Goal: Task Accomplishment & Management: Manage account settings

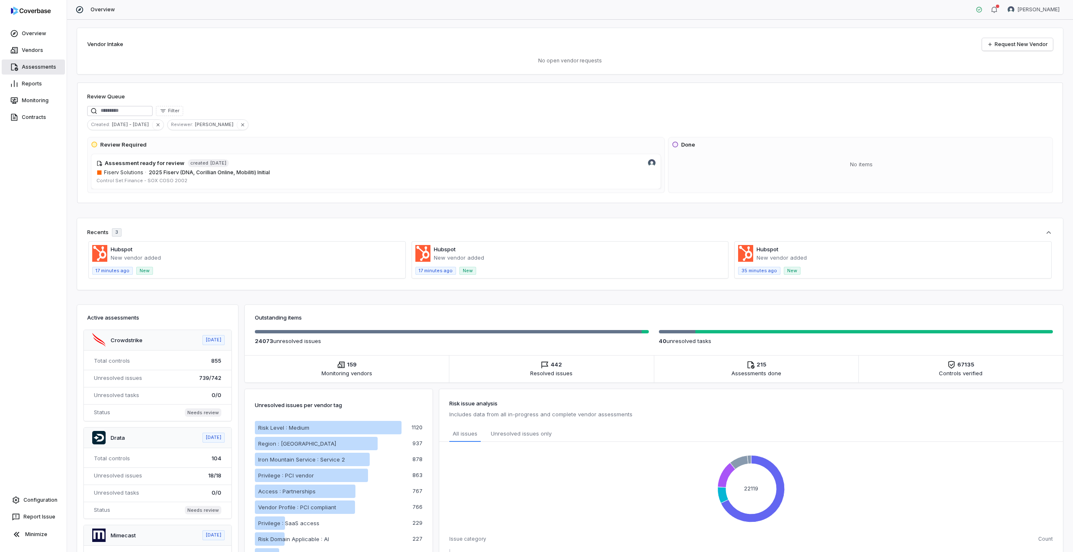
click at [45, 71] on link "Assessments" at bounding box center [33, 66] width 63 height 15
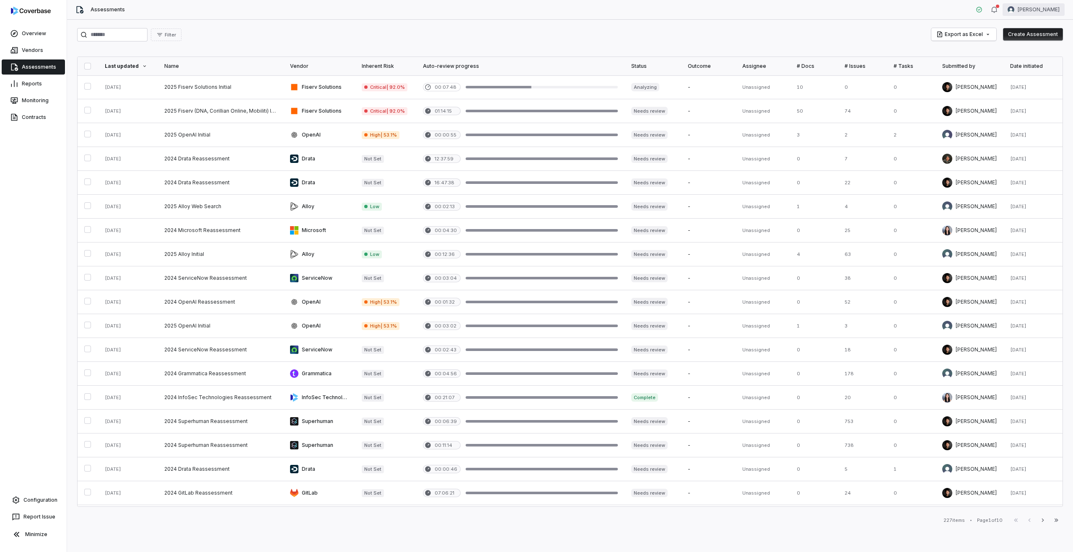
click at [1053, 5] on html "Overview Vendors Assessments Reports Monitoring Contracts Configuration Report …" at bounding box center [536, 276] width 1073 height 552
click at [1017, 80] on div "Log out" at bounding box center [1029, 76] width 64 height 13
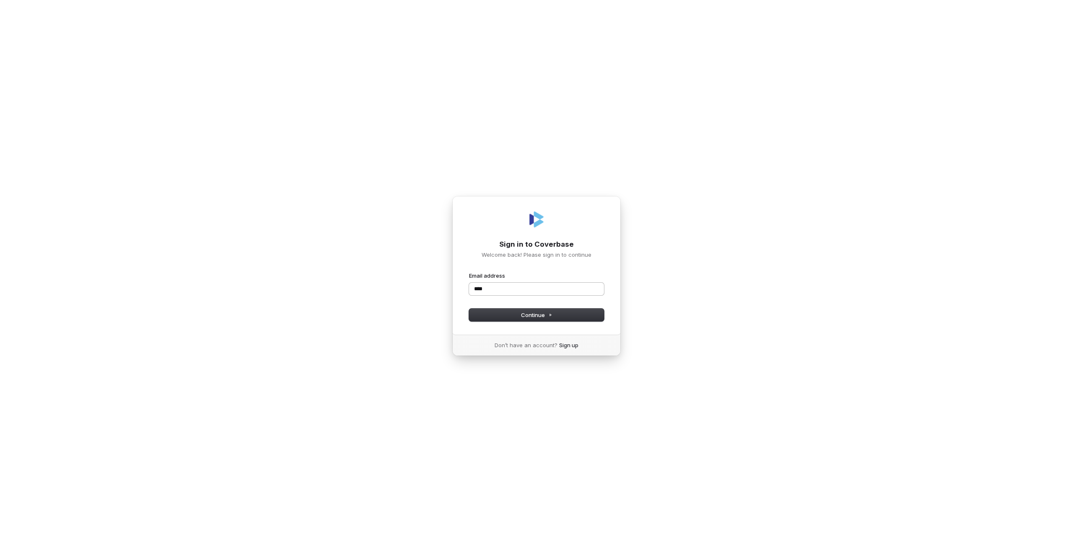
click at [601, 286] on input "****" at bounding box center [536, 289] width 135 height 13
click at [0, 552] on com-1password-button at bounding box center [0, 552] width 0 height 0
type input "****"
click at [481, 290] on input "****" at bounding box center [536, 289] width 135 height 13
click at [591, 293] on input "****" at bounding box center [536, 289] width 135 height 13
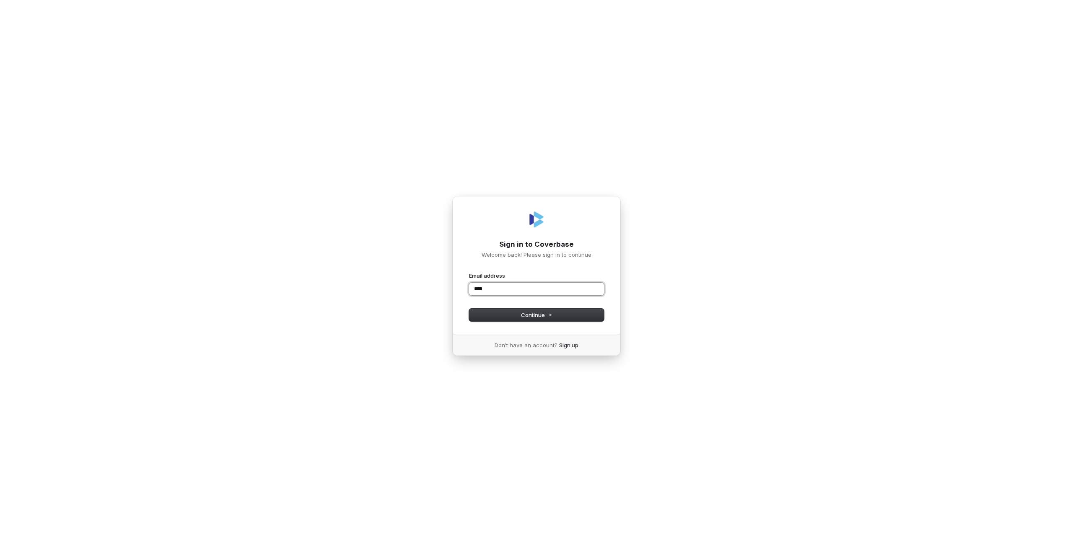
click at [0, 552] on com-1password-button at bounding box center [0, 552] width 0 height 0
type input "**********"
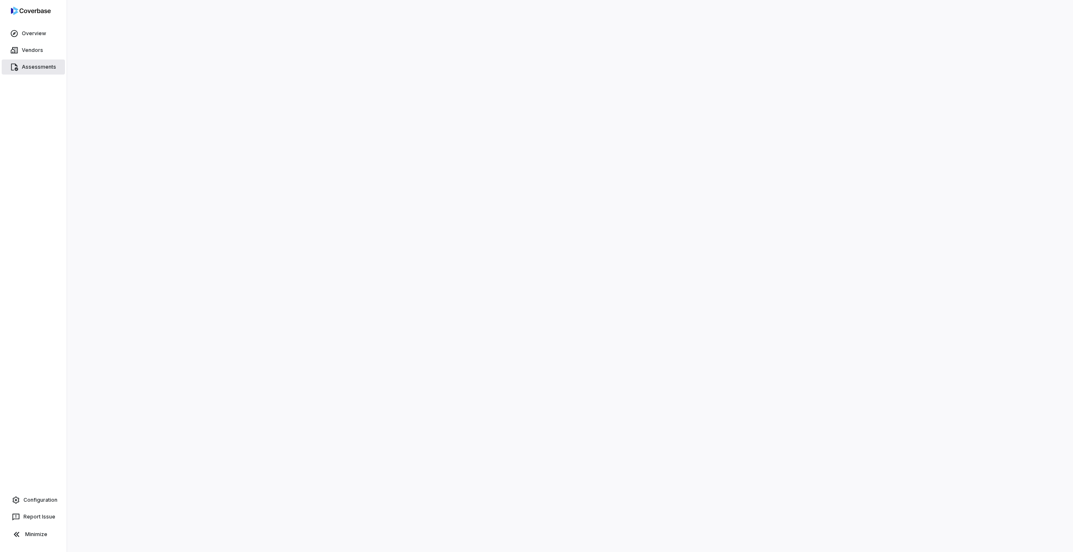
click at [37, 67] on link "Assessments" at bounding box center [33, 66] width 63 height 15
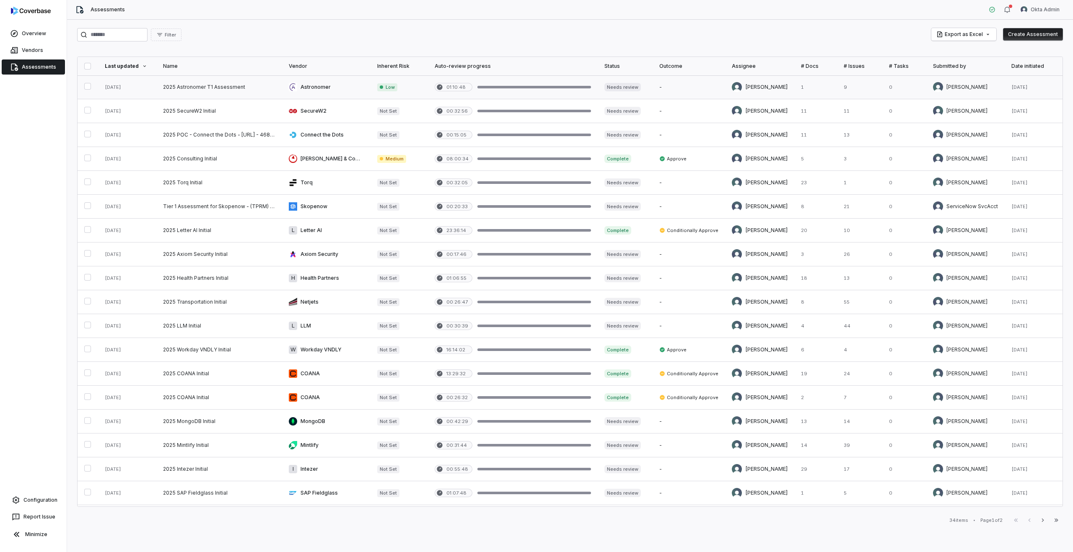
click at [477, 88] on div at bounding box center [534, 87] width 114 height 3
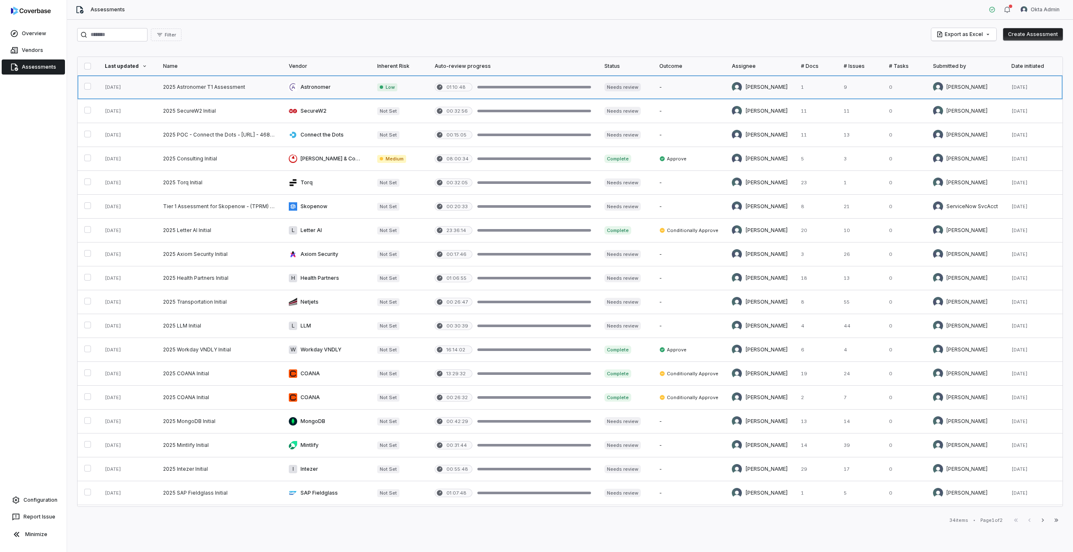
click at [483, 97] on link at bounding box center [513, 86] width 170 height 23
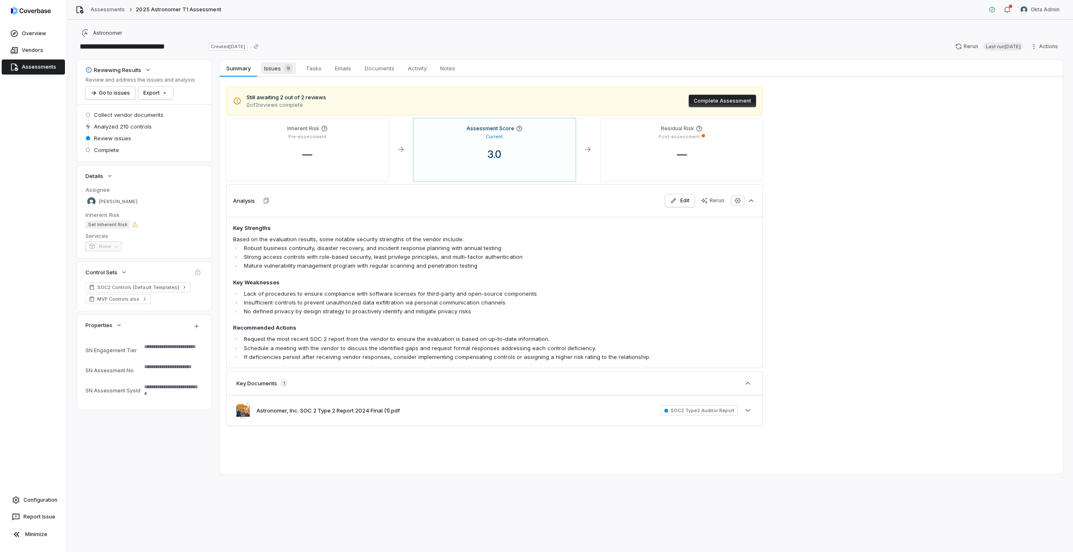
click at [275, 70] on span "Issues 9" at bounding box center [278, 68] width 35 height 12
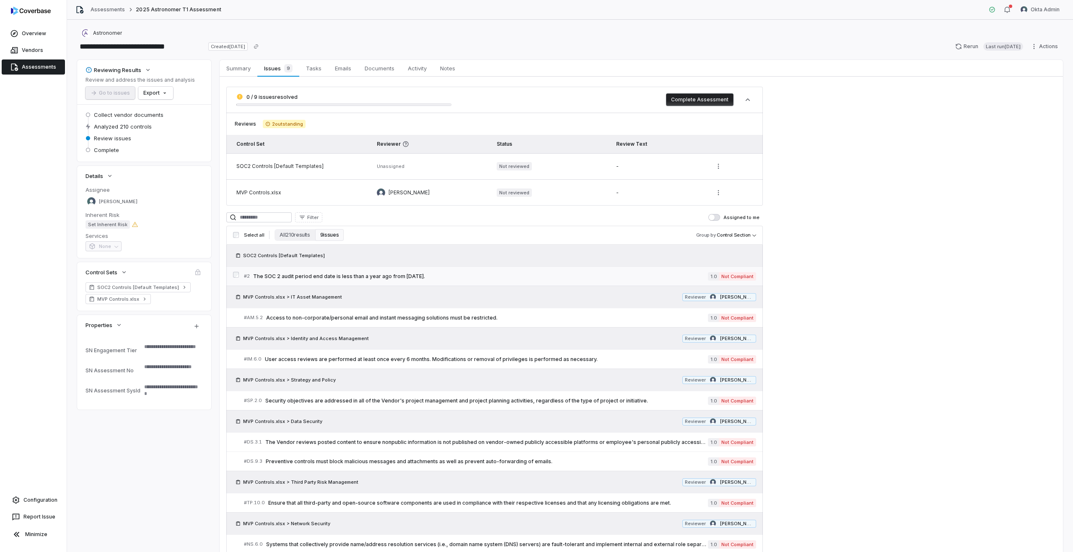
click at [415, 274] on span "The SOC 2 audit period end date is less than a year ago from today." at bounding box center [480, 276] width 455 height 7
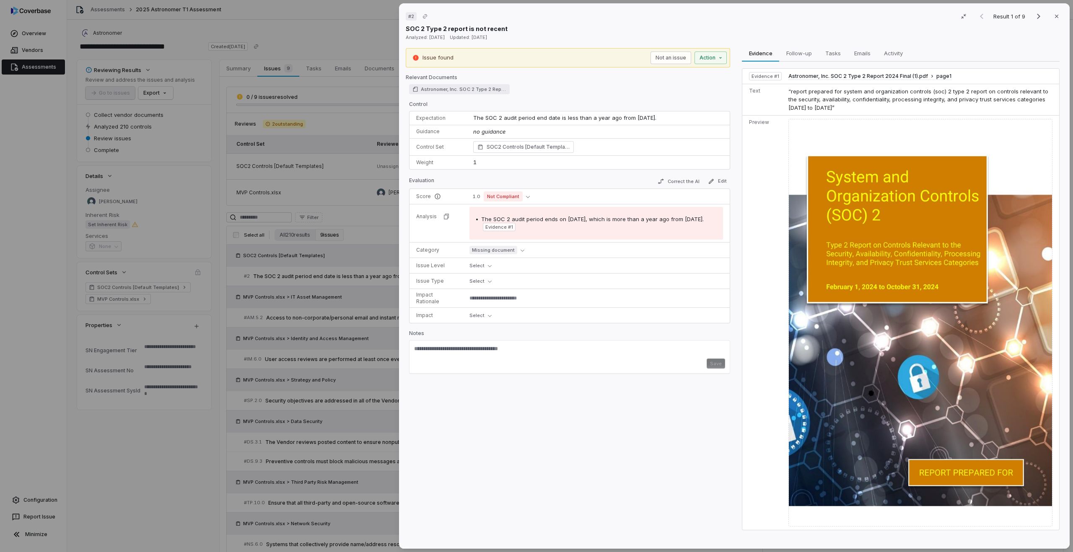
click at [294, 301] on div "# 2 Result 1 of 9 Close SOC 2 Type 2 report is not recent Analyzed: 3 months ag…" at bounding box center [536, 276] width 1073 height 552
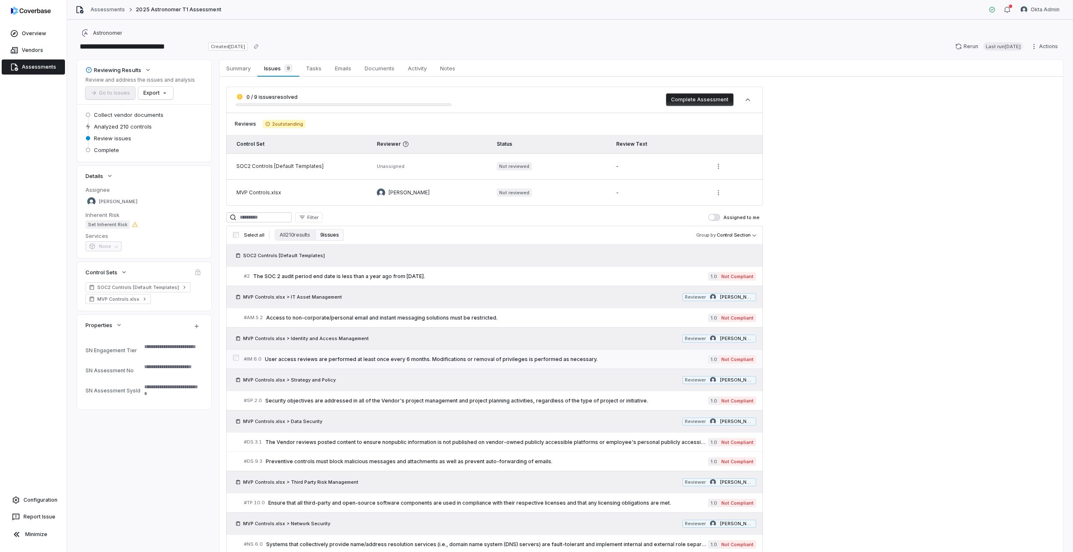
click at [352, 362] on span "User access reviews are performed at least once every 6 months. Modifications o…" at bounding box center [486, 359] width 443 height 7
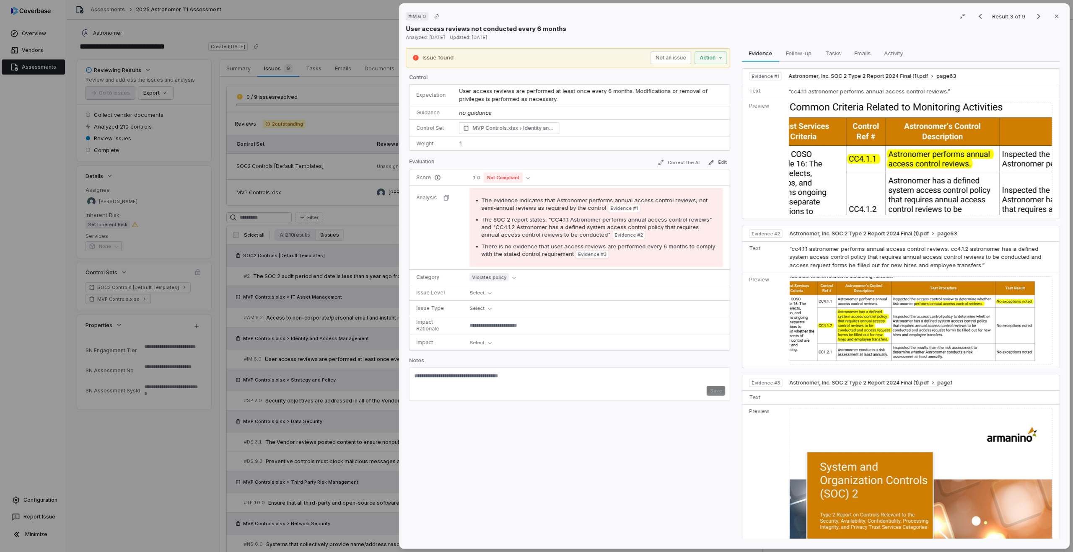
click at [289, 359] on div "# IM.6.0 Result 3 of 9 Close User access reviews not conducted every 6 months A…" at bounding box center [536, 276] width 1073 height 552
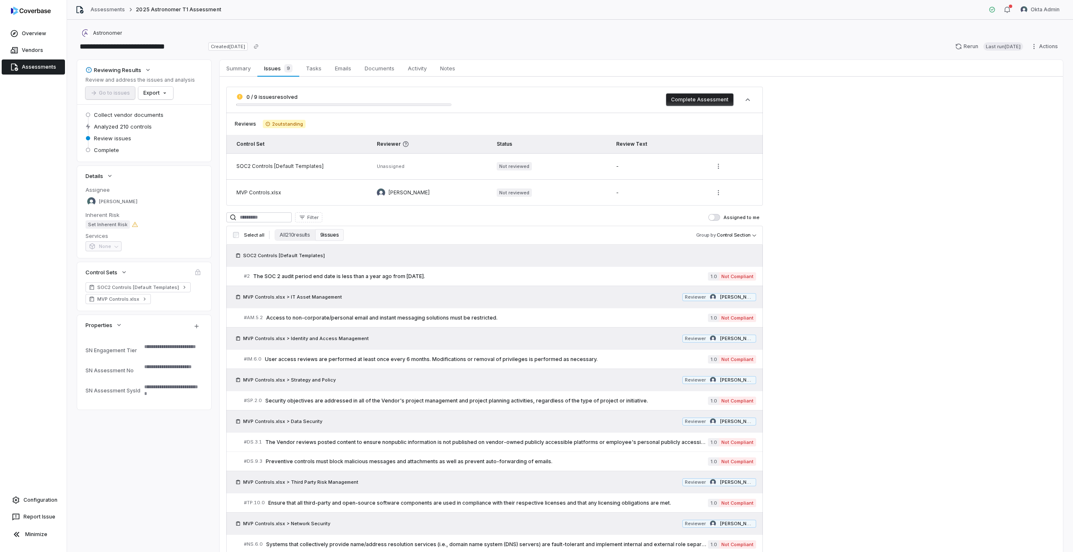
scroll to position [103, 0]
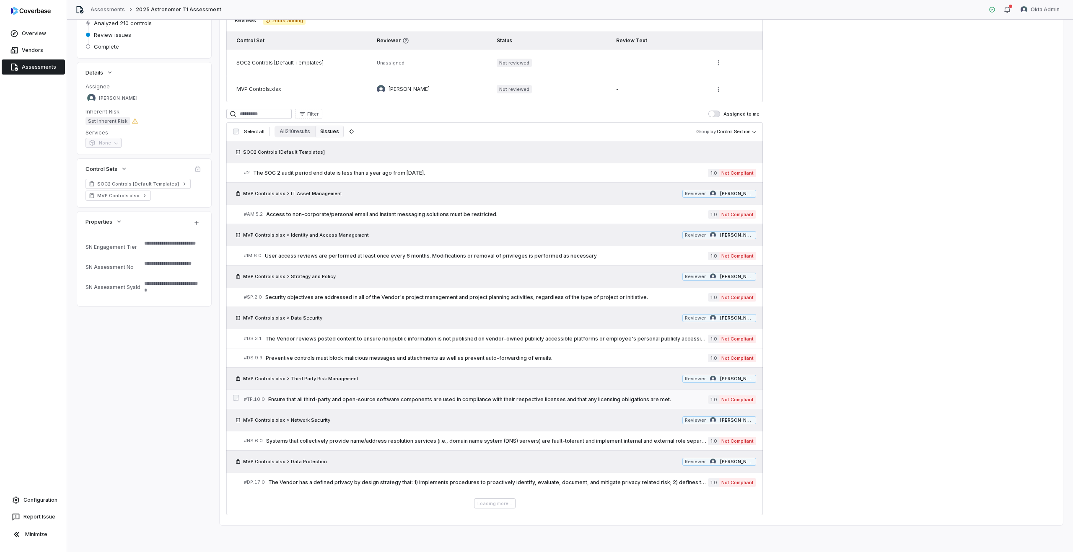
click at [406, 398] on span "Ensure that all third-party and open-source software components are used in com…" at bounding box center [488, 399] width 440 height 7
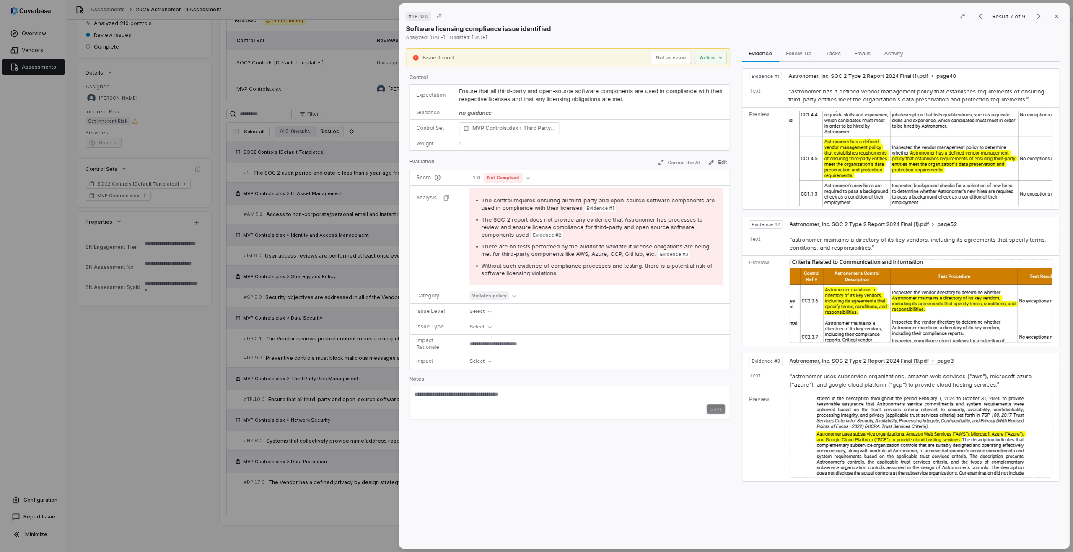
click at [587, 230] on span "The SOC 2 report does not provide any evidence that Astronomer has processes to…" at bounding box center [591, 227] width 221 height 22
click at [627, 249] on span "There are no tests performed by the auditor to validate if license obligations …" at bounding box center [595, 250] width 228 height 14
click at [251, 370] on div "# TP.10.0 Result 7 of 9 Close Software licensing compliance issue identified An…" at bounding box center [536, 276] width 1073 height 552
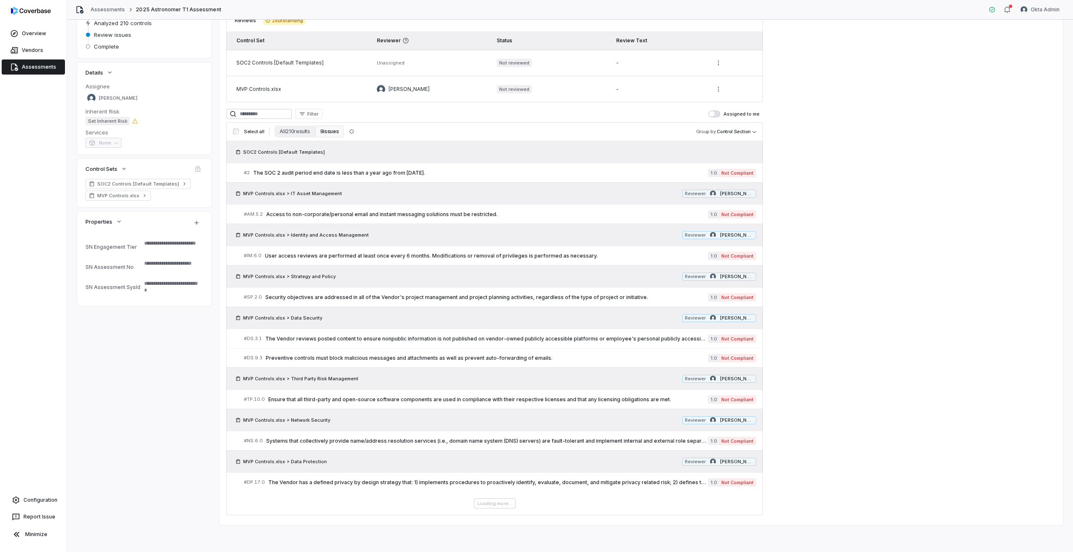
click at [321, 133] on button "9 issues" at bounding box center [329, 132] width 28 height 12
click at [280, 130] on button "All 210 results" at bounding box center [294, 132] width 40 height 12
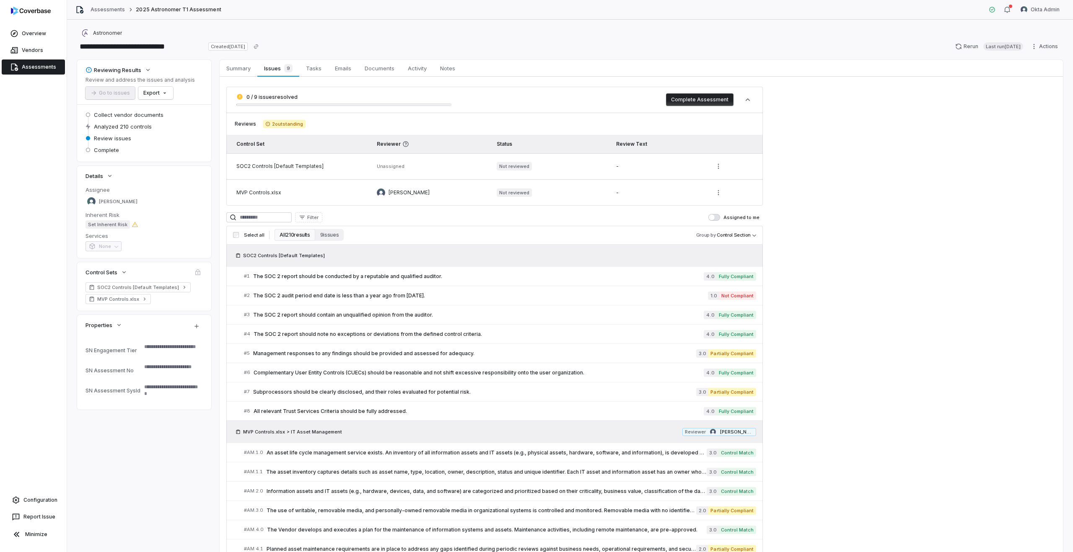
click at [23, 67] on link "Assessments" at bounding box center [33, 66] width 63 height 15
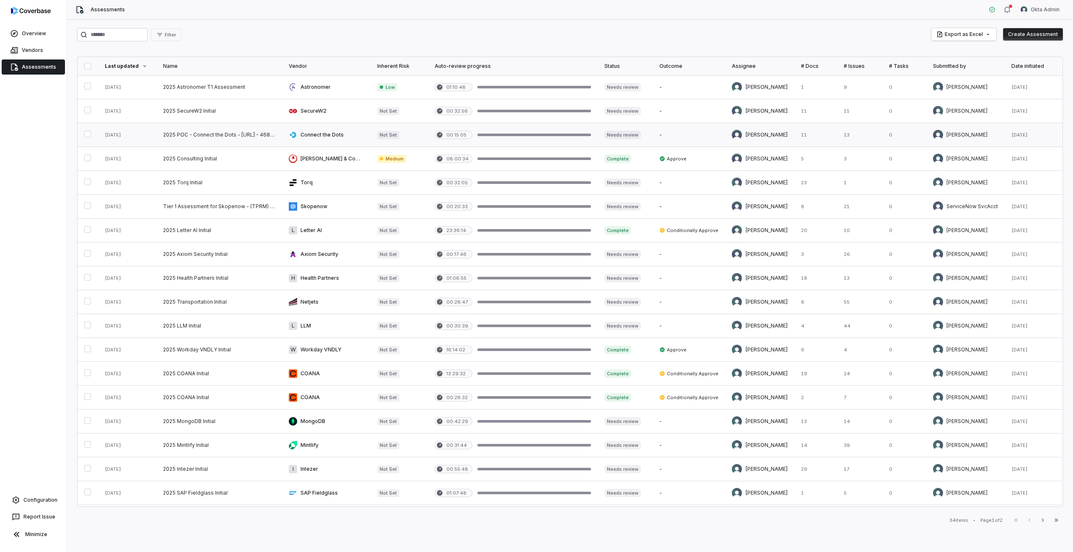
click at [229, 133] on link at bounding box center [219, 134] width 126 height 23
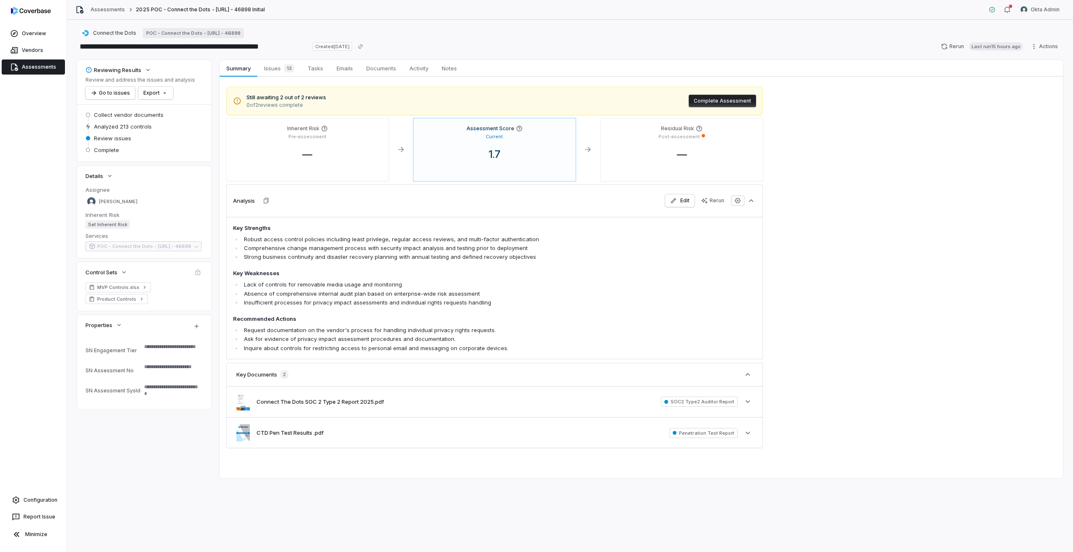
click at [45, 75] on div "Overview Vendors Assessments Configuration Report Issue Minimize" at bounding box center [33, 276] width 67 height 552
click at [41, 73] on link "Assessments" at bounding box center [33, 66] width 63 height 15
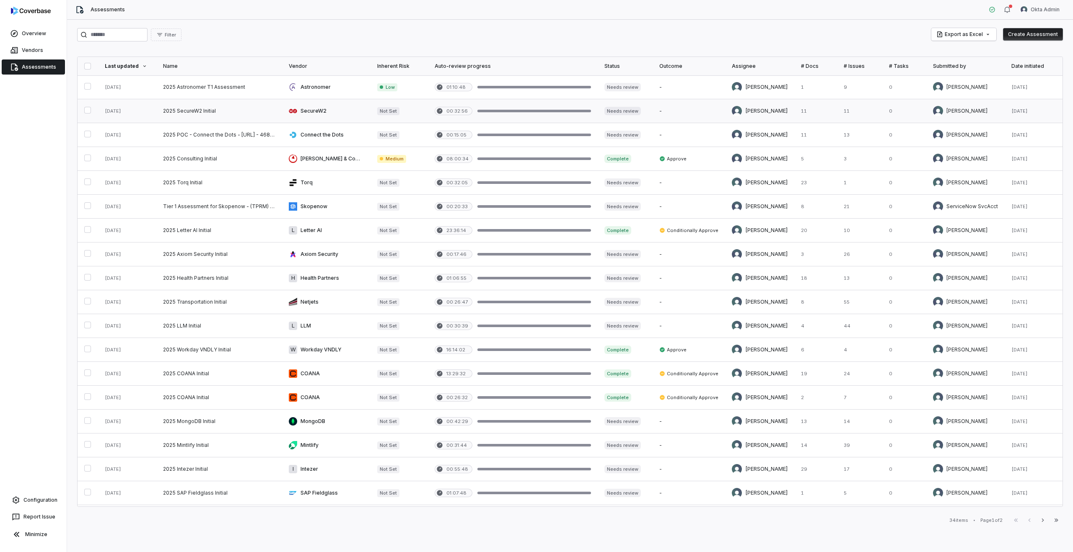
click at [253, 111] on link at bounding box center [219, 110] width 126 height 23
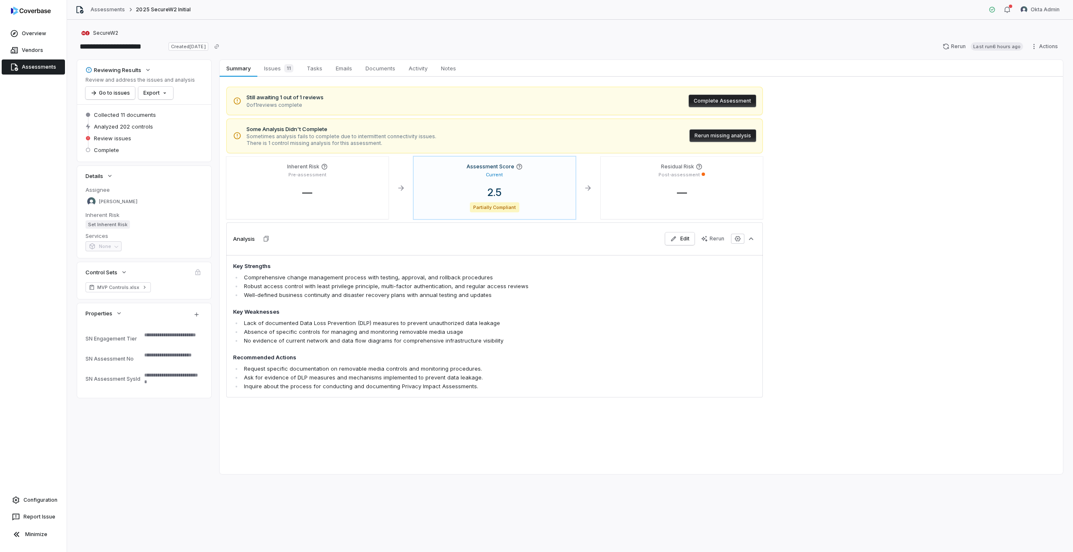
click at [34, 67] on link "Assessments" at bounding box center [33, 66] width 63 height 15
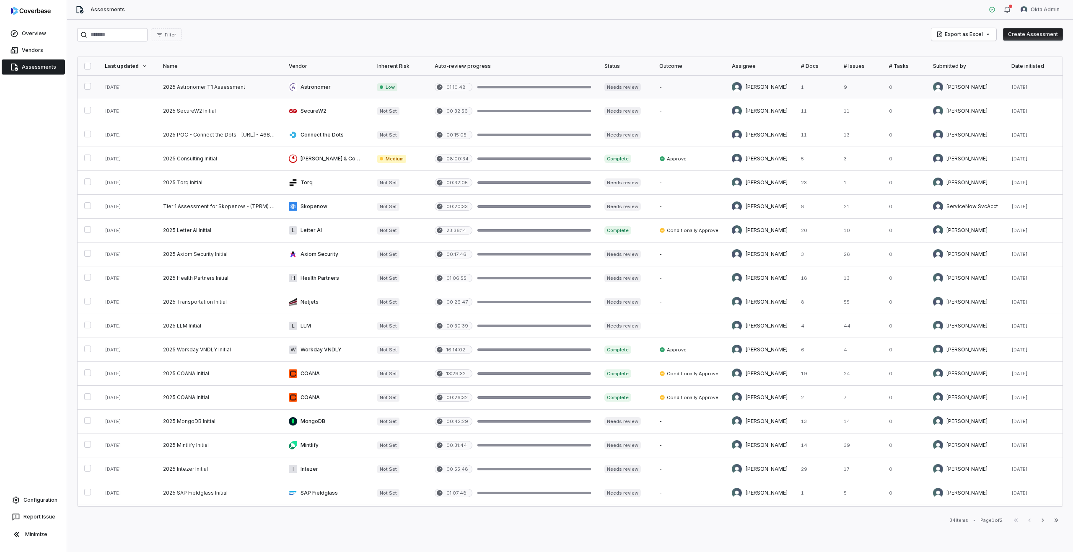
click at [186, 85] on link at bounding box center [219, 86] width 126 height 23
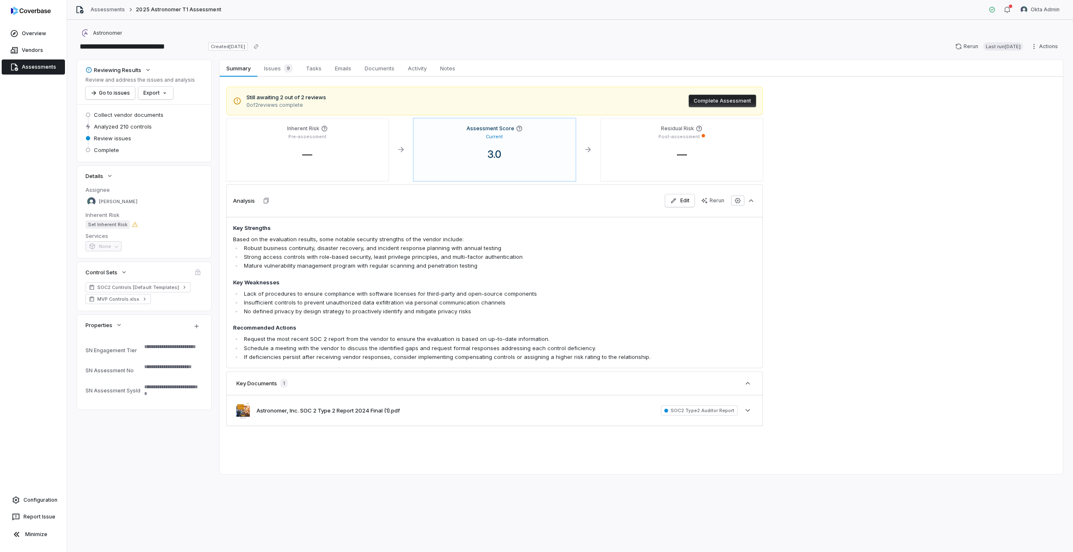
click at [36, 68] on link "Assessments" at bounding box center [33, 66] width 63 height 15
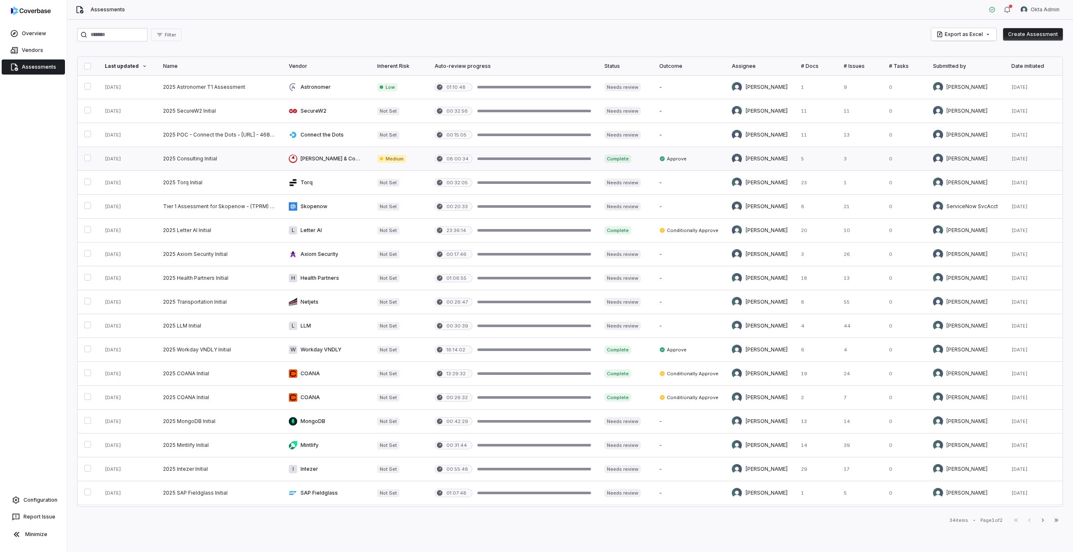
click at [218, 159] on link at bounding box center [219, 158] width 126 height 23
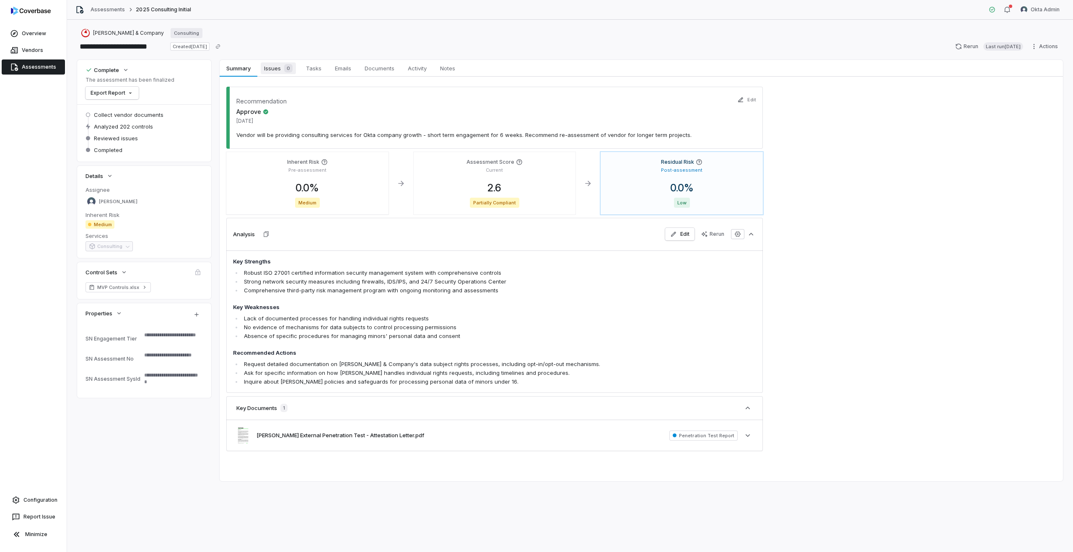
click at [272, 67] on span "Issues 0" at bounding box center [278, 68] width 35 height 12
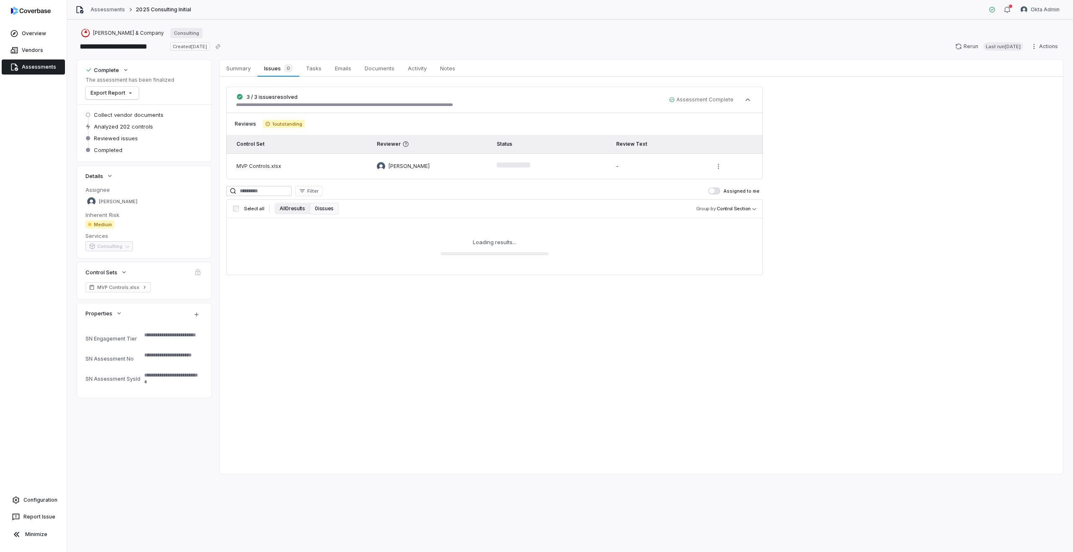
click at [291, 214] on button "All 0 results" at bounding box center [291, 209] width 35 height 12
click at [320, 208] on button "0 issues" at bounding box center [324, 209] width 28 height 12
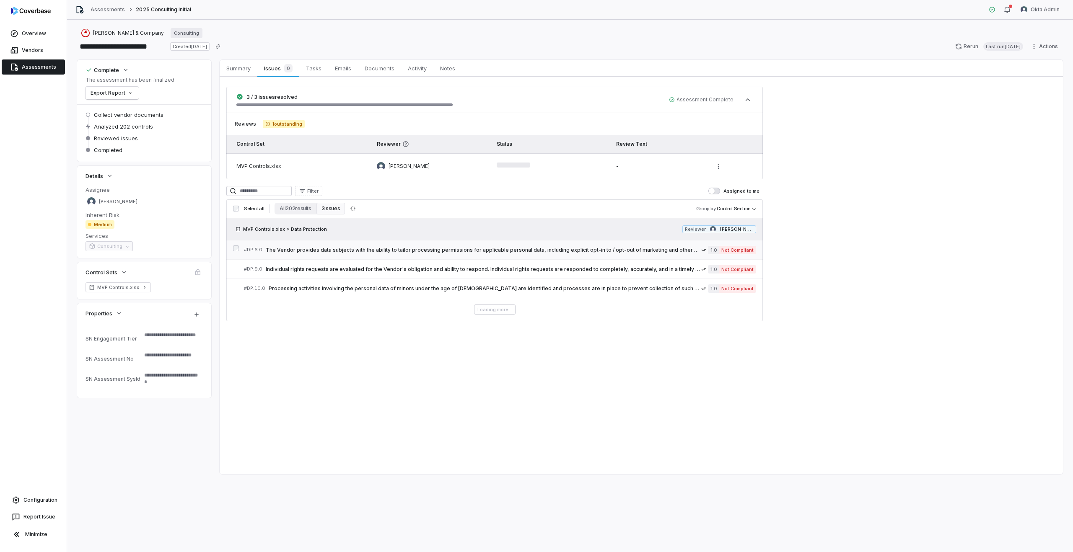
click at [366, 248] on span "The Vendor provides data subjects with the ability to tailor processing permiss…" at bounding box center [483, 250] width 435 height 7
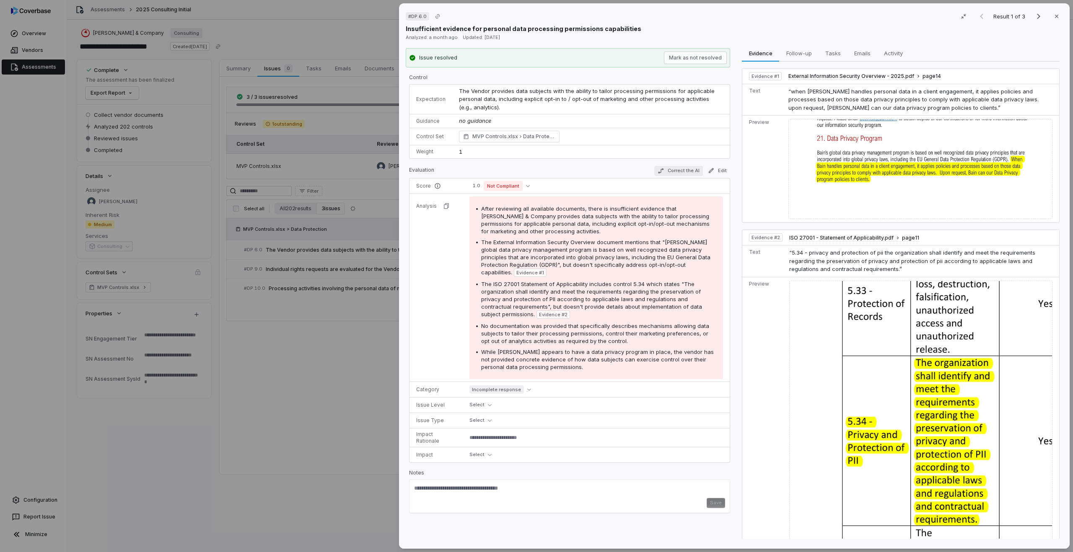
click at [674, 170] on button "Correct the AI" at bounding box center [678, 171] width 49 height 10
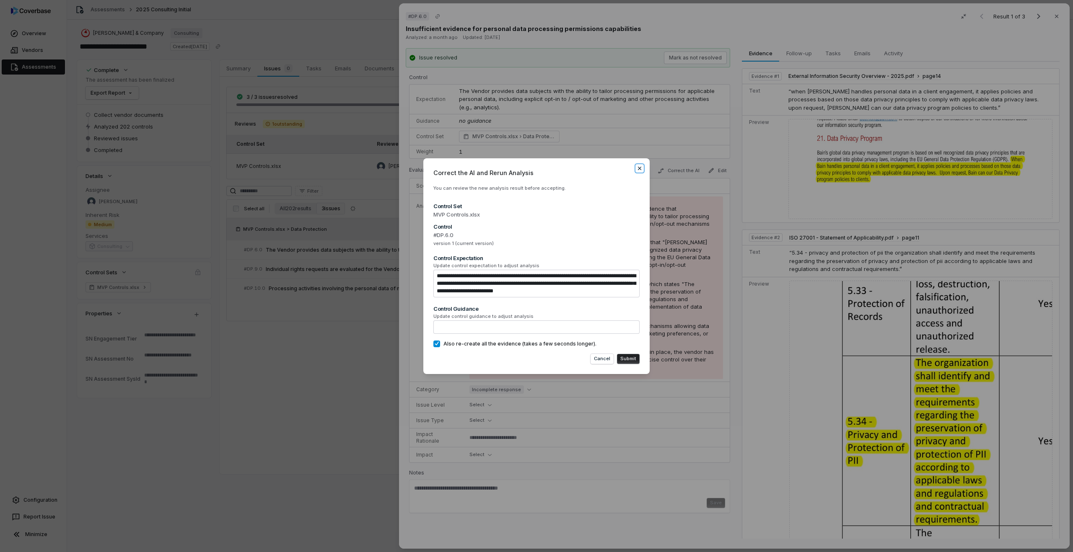
click at [638, 168] on icon "button" at bounding box center [639, 168] width 7 height 7
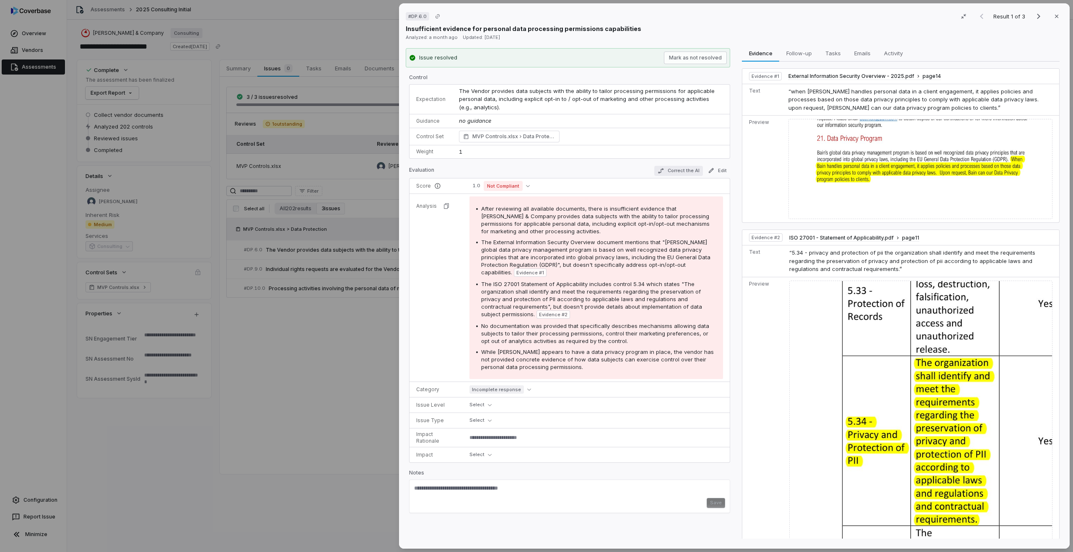
click at [672, 169] on button "Correct the AI" at bounding box center [678, 171] width 49 height 10
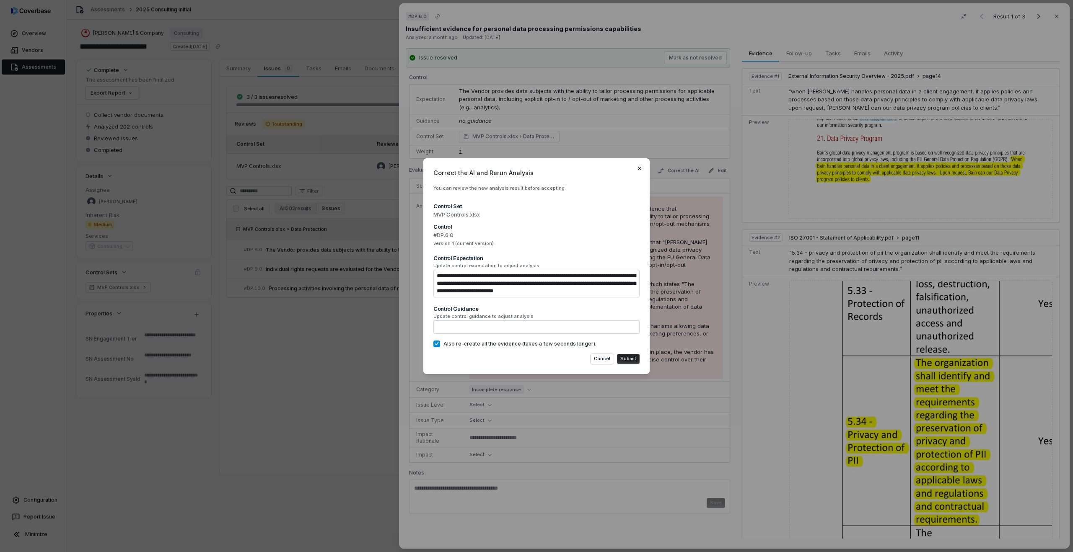
click at [637, 166] on icon "button" at bounding box center [639, 168] width 7 height 7
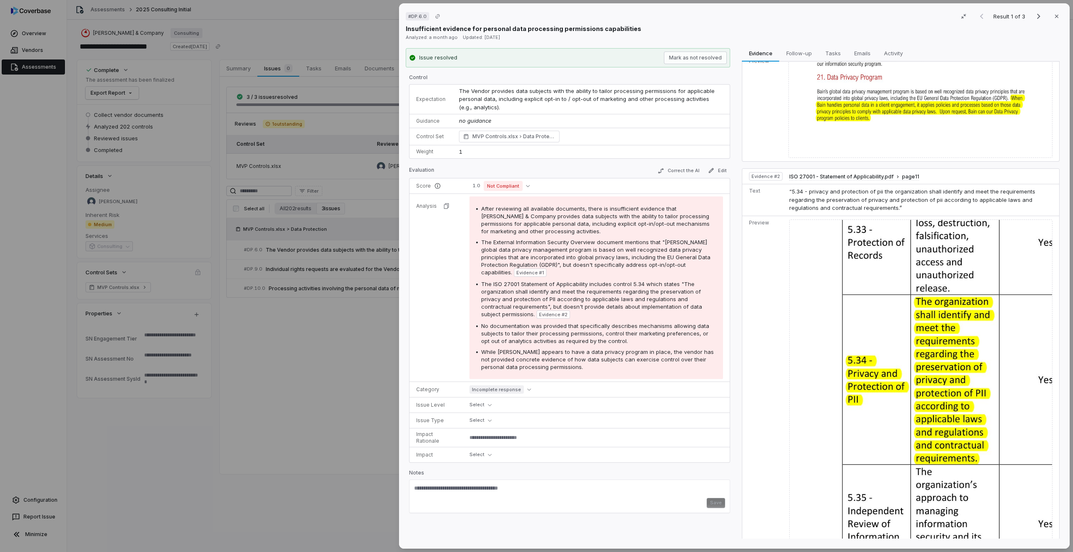
scroll to position [67, 0]
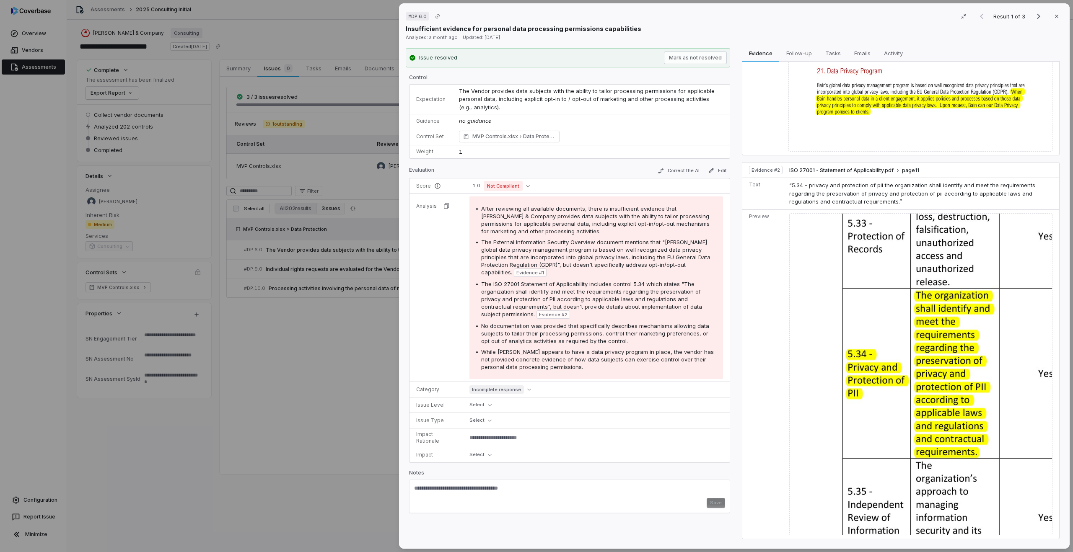
click at [306, 54] on div "# DP.6.0 Result 1 of 3 Close Insufficient evidence for personal data processing…" at bounding box center [536, 276] width 1073 height 552
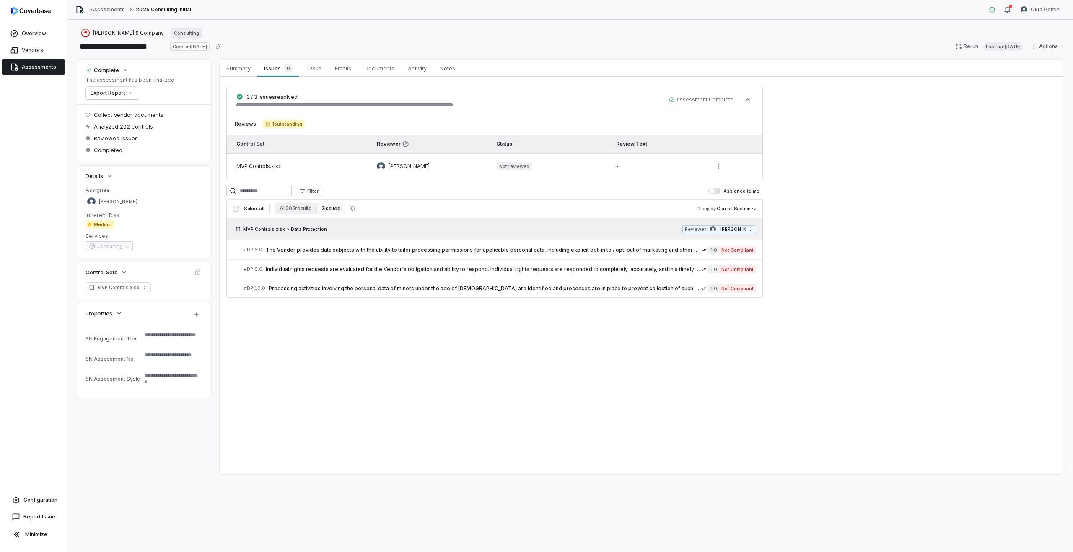
type textarea "*"
click at [26, 44] on link "Vendors" at bounding box center [33, 50] width 63 height 15
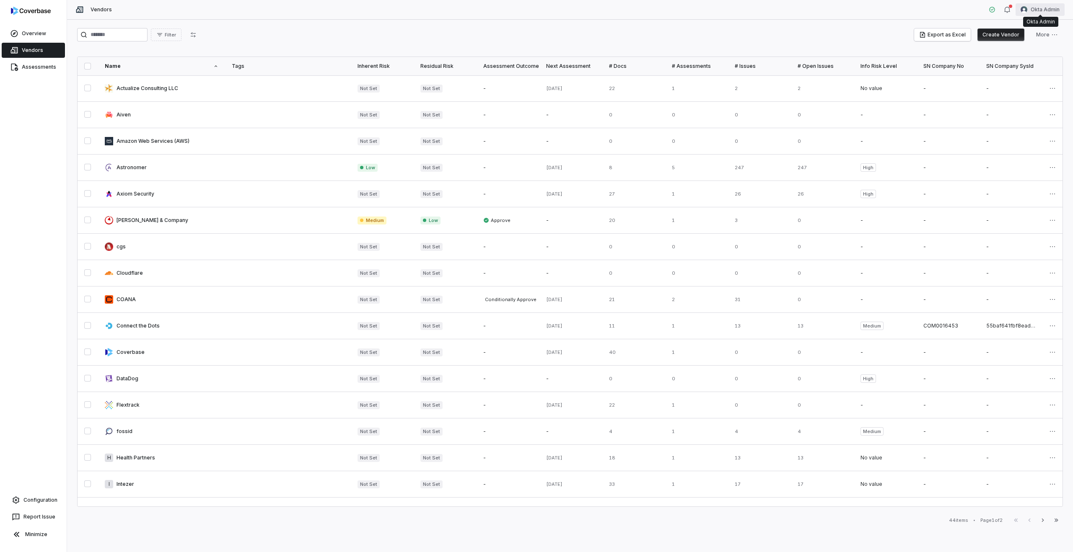
click at [1039, 10] on html "Overview Vendors Assessments Configuration Report Issue Minimize Vendors Okta A…" at bounding box center [536, 276] width 1073 height 552
click at [1027, 77] on div "Log out" at bounding box center [1029, 76] width 64 height 13
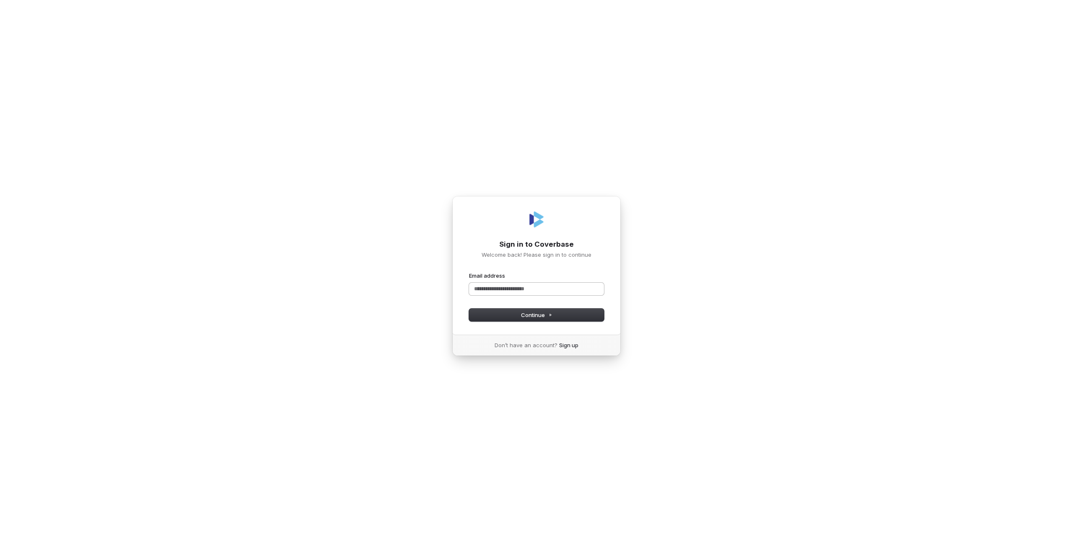
click at [513, 289] on input "Email address" at bounding box center [536, 289] width 135 height 13
type input "*"
type input "**********"
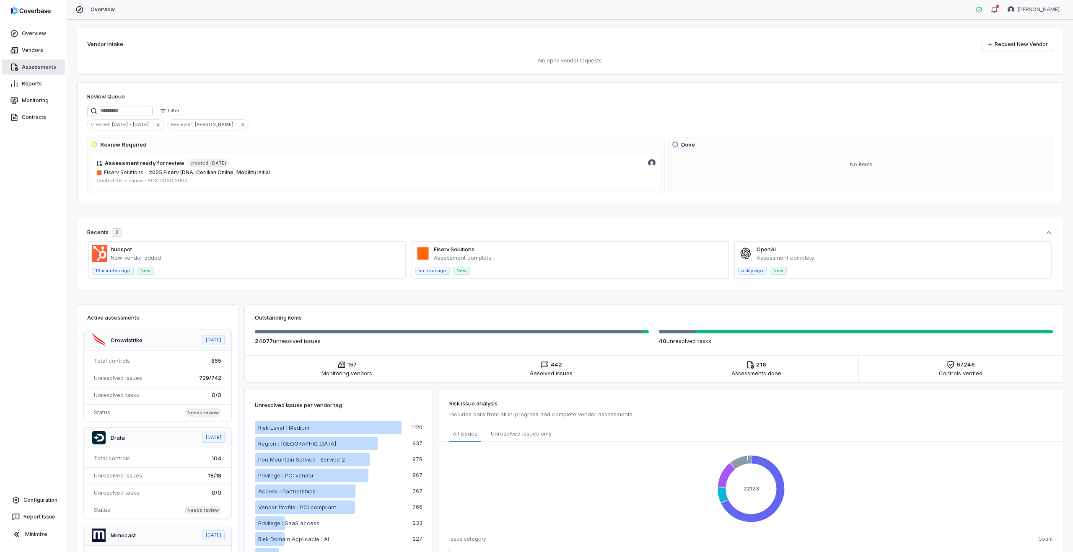
click at [26, 63] on link "Assessments" at bounding box center [33, 66] width 63 height 15
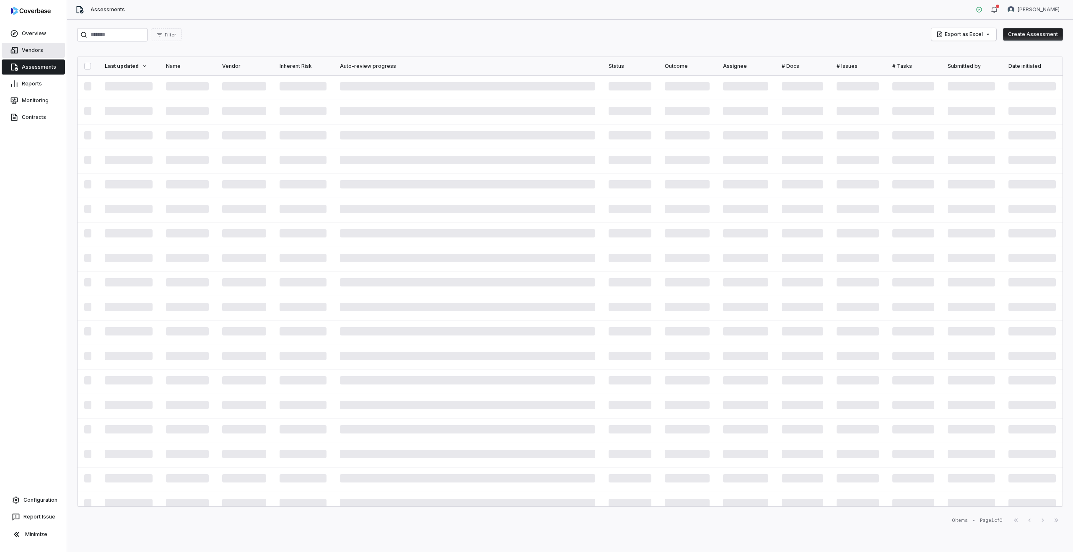
click at [24, 51] on link "Vendors" at bounding box center [33, 50] width 63 height 15
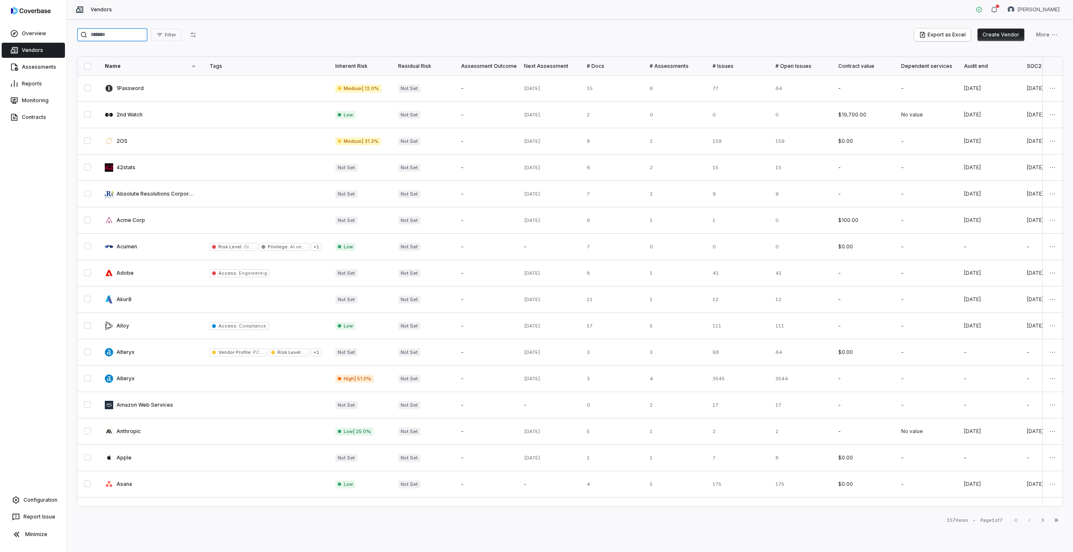
click at [109, 33] on input "search" at bounding box center [112, 34] width 70 height 13
click at [162, 84] on link at bounding box center [150, 88] width 105 height 26
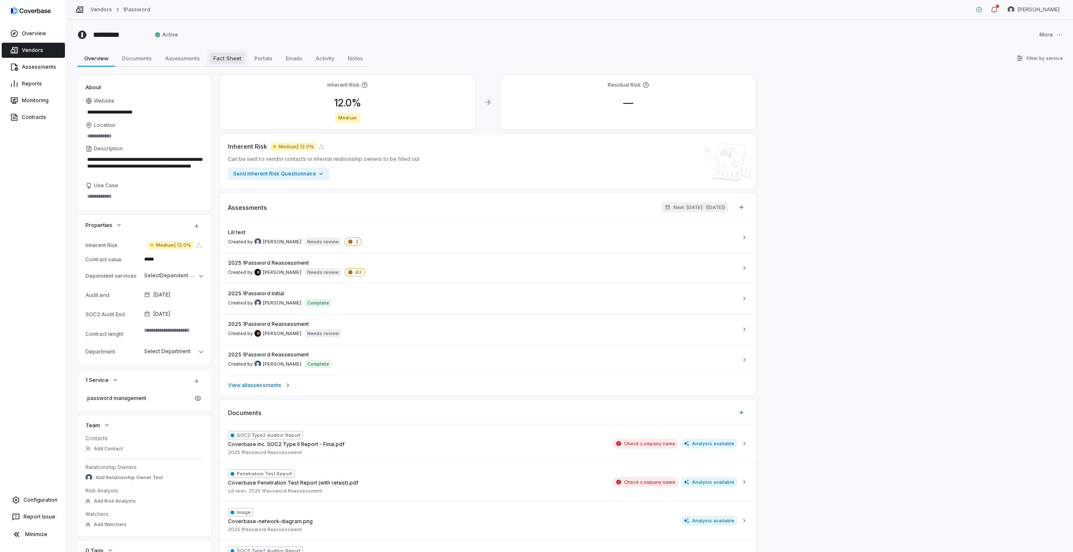
click at [229, 54] on span "Fact Sheet" at bounding box center [227, 58] width 35 height 11
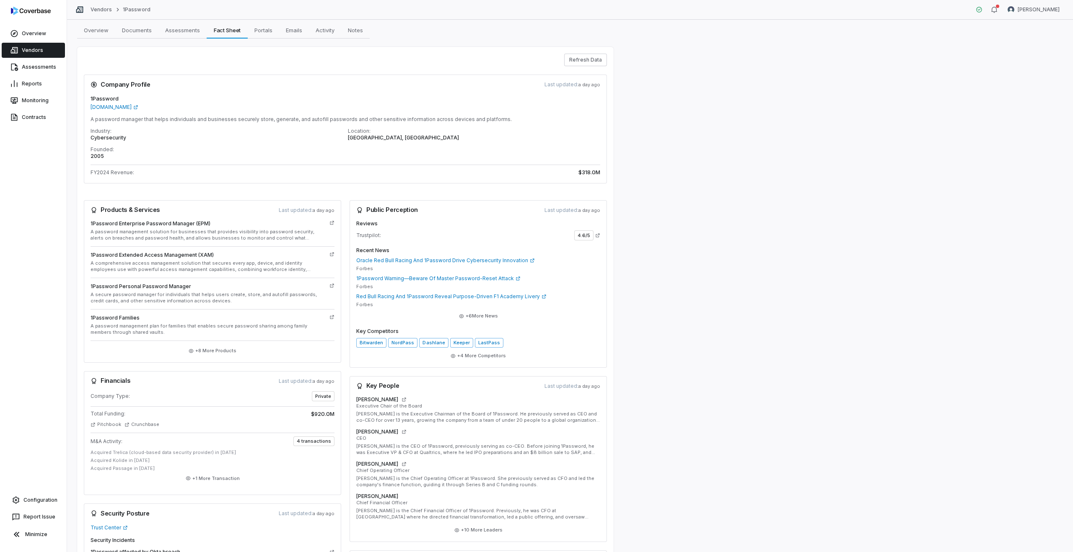
scroll to position [138, 0]
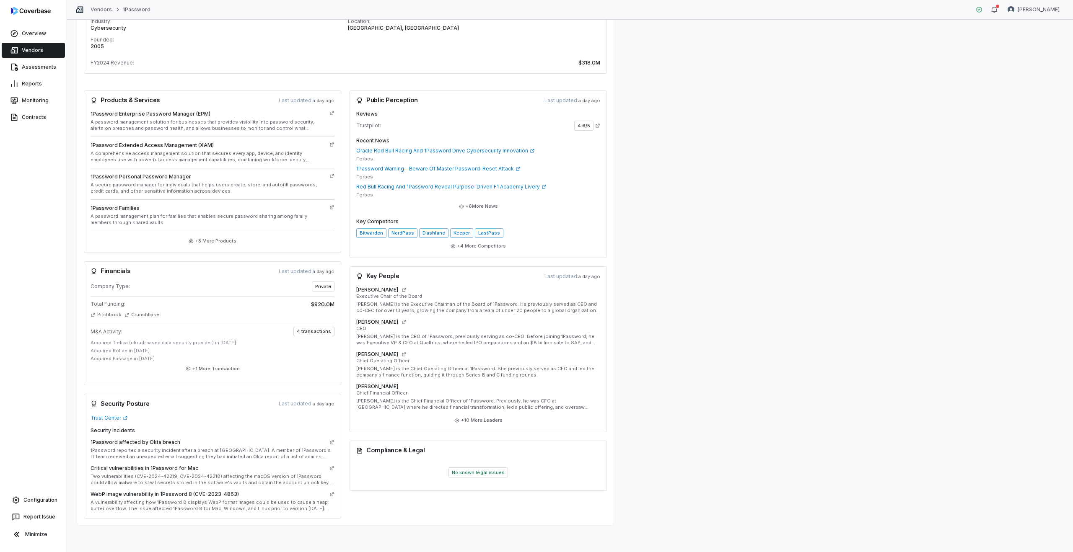
click at [109, 403] on h3 "Security Posture" at bounding box center [120, 404] width 59 height 7
drag, startPoint x: 102, startPoint y: 403, endPoint x: 151, endPoint y: 406, distance: 48.7
click at [151, 406] on div "Security Posture Last updated: a day ago" at bounding box center [213, 404] width 244 height 7
drag, startPoint x: 134, startPoint y: 442, endPoint x: 219, endPoint y: 443, distance: 84.6
click at [219, 443] on div "1Password affected by Okta breach" at bounding box center [213, 442] width 244 height 10
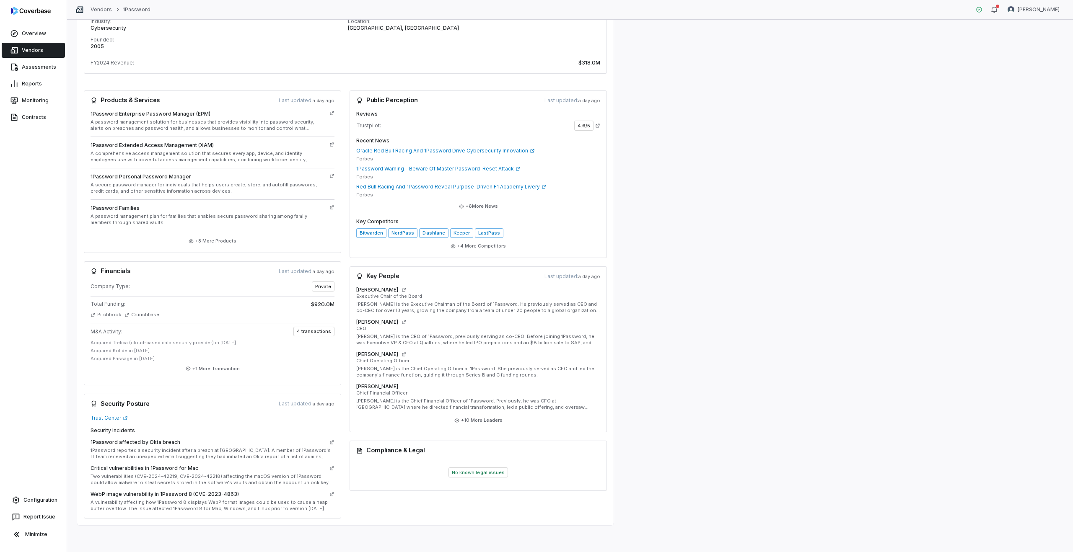
click at [201, 473] on p "Two vulnerabilities (CVE-2024-42219, CVE-2024-42218) affecting the macOS versio…" at bounding box center [213, 479] width 244 height 13
click at [220, 495] on h5 "WebP image vulnerability in 1Password 8 (CVE-2023-4863)" at bounding box center [165, 494] width 148 height 7
click at [179, 478] on p "Two vulnerabilities (CVE-2024-42219, CVE-2024-42218) affecting the macOS versio…" at bounding box center [213, 479] width 244 height 13
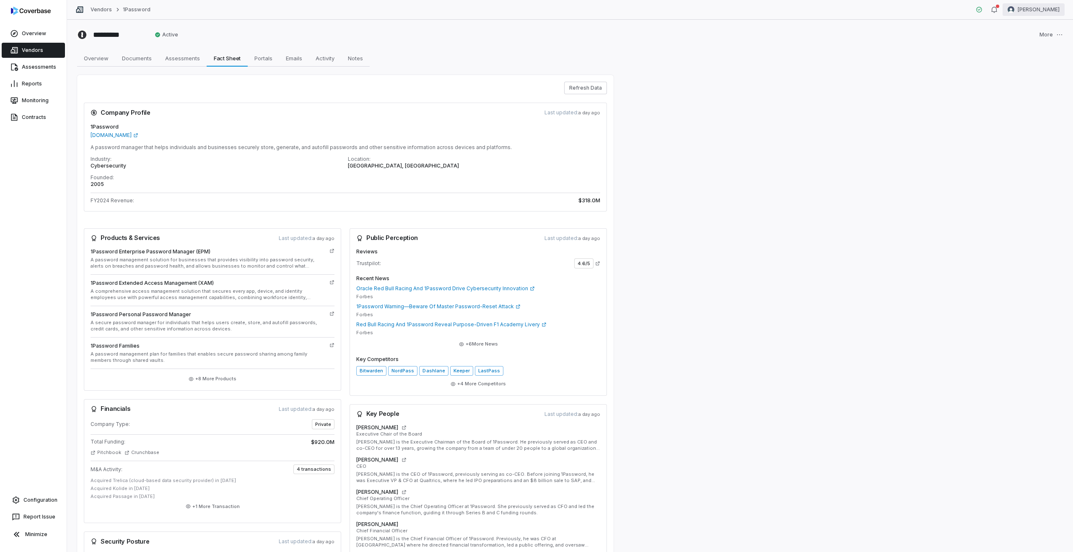
click at [1043, 10] on html "Overview Vendors Assessments Reports Monitoring Contracts Configuration Report …" at bounding box center [536, 276] width 1073 height 552
click at [53, 44] on html "Overview Vendors Assessments Reports Monitoring Contracts Configuration Report …" at bounding box center [536, 276] width 1073 height 552
click at [36, 50] on link "Vendors" at bounding box center [33, 50] width 63 height 15
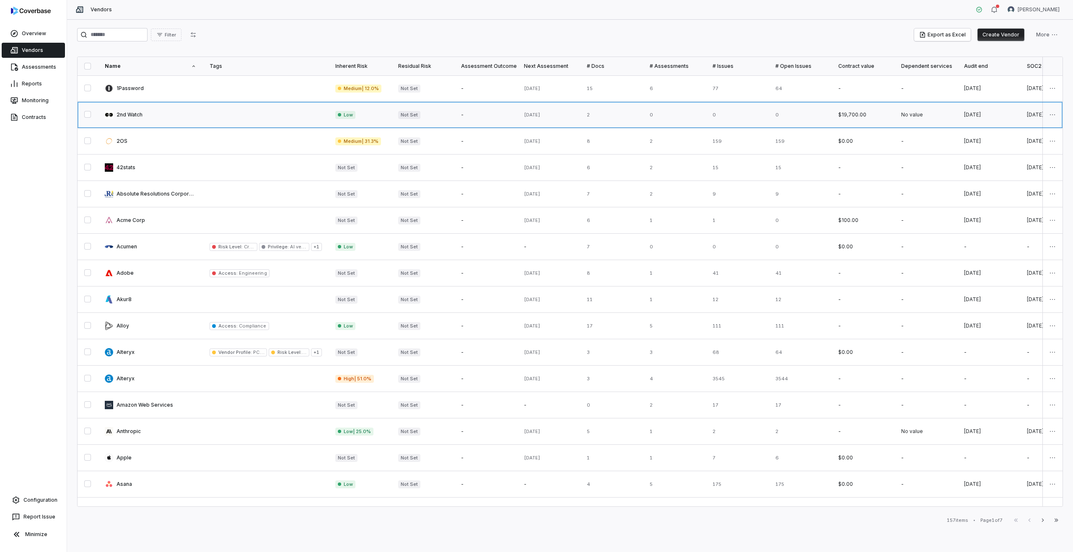
click at [166, 117] on link at bounding box center [150, 115] width 105 height 26
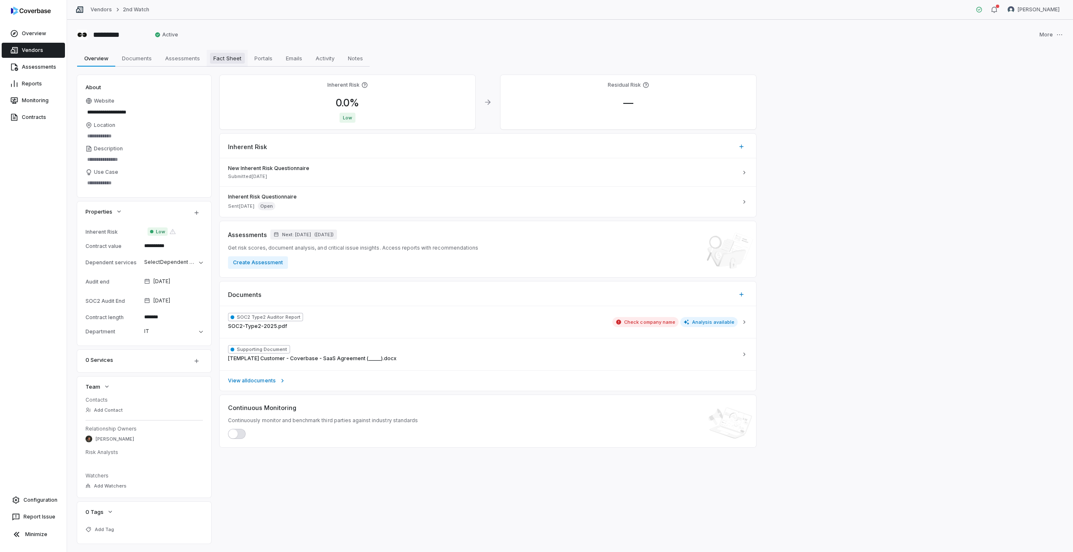
click at [226, 55] on span "Fact Sheet" at bounding box center [227, 58] width 35 height 11
type textarea "*"
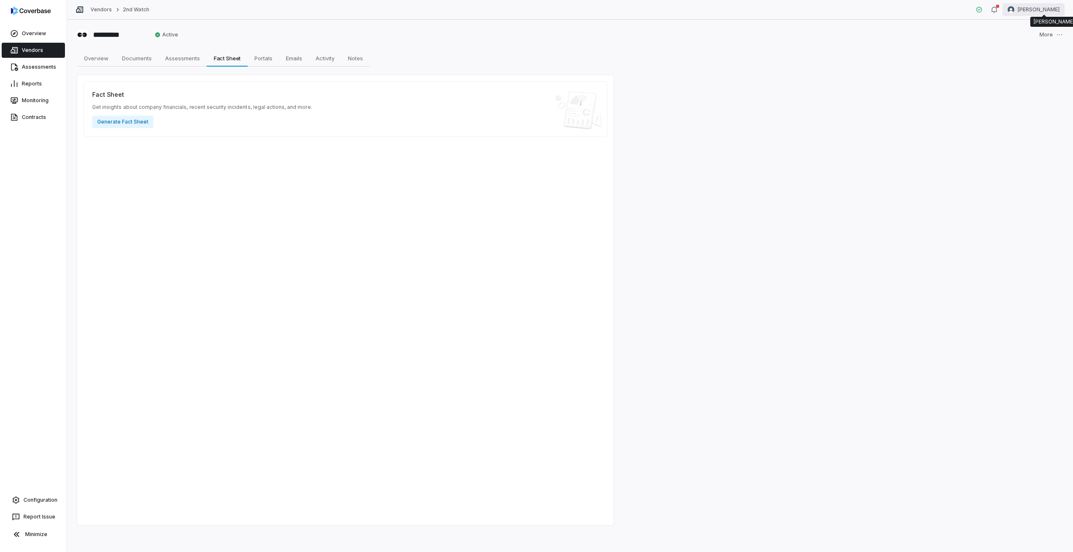
click at [1040, 11] on html "Overview Vendors Assessments Reports Monitoring Contracts Configuration Report …" at bounding box center [536, 276] width 1073 height 552
click at [1020, 84] on div "403c316" at bounding box center [1029, 90] width 64 height 13
click at [1017, 74] on div "Log out" at bounding box center [1029, 76] width 64 height 13
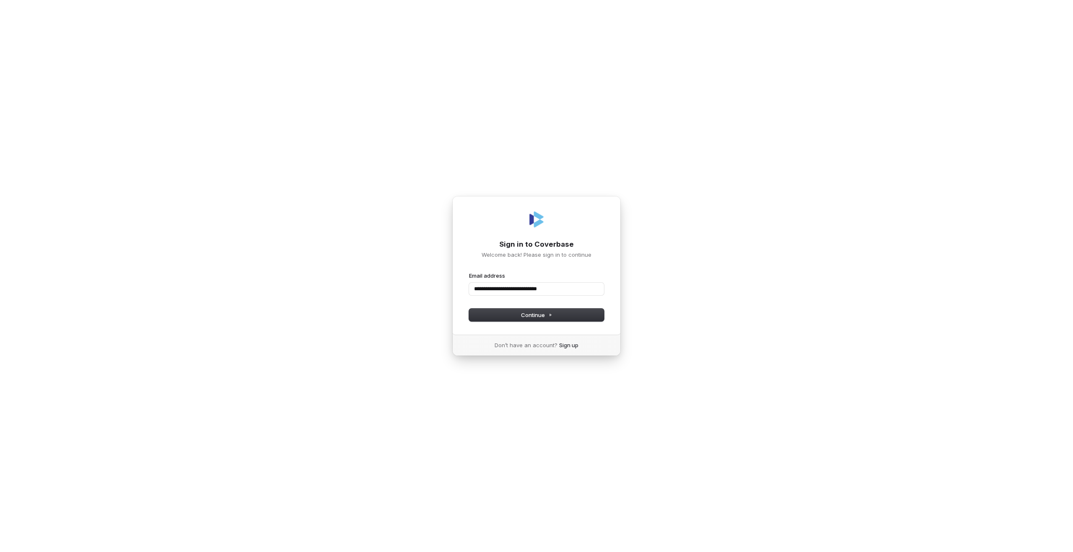
type input "**********"
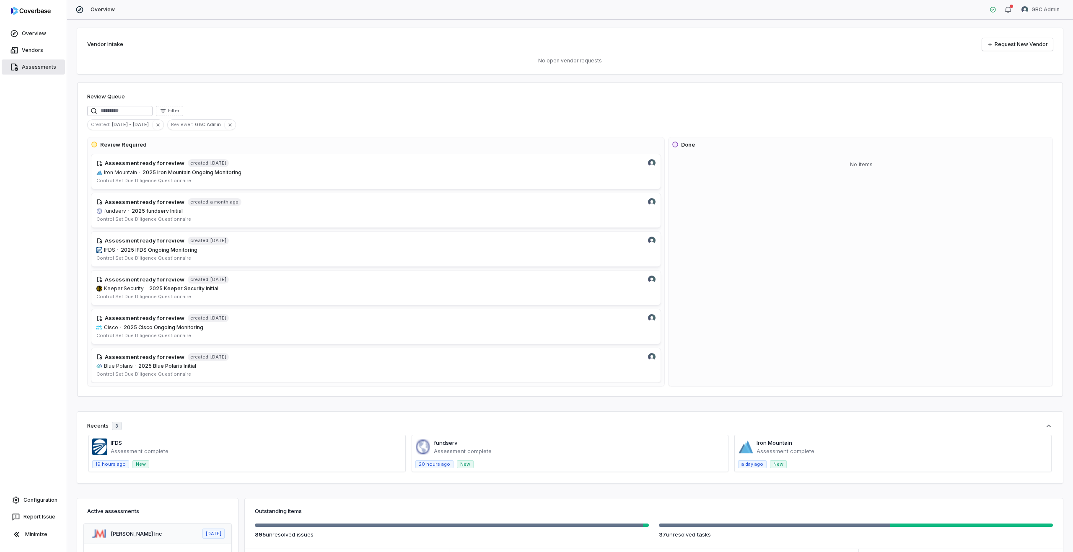
click at [41, 62] on link "Assessments" at bounding box center [33, 66] width 63 height 15
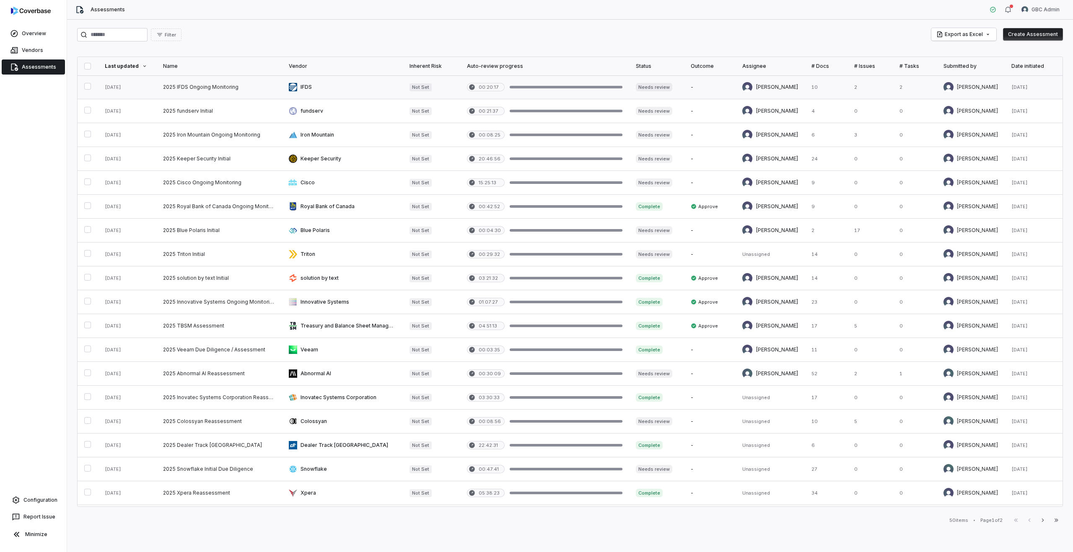
click at [206, 85] on link at bounding box center [219, 86] width 126 height 23
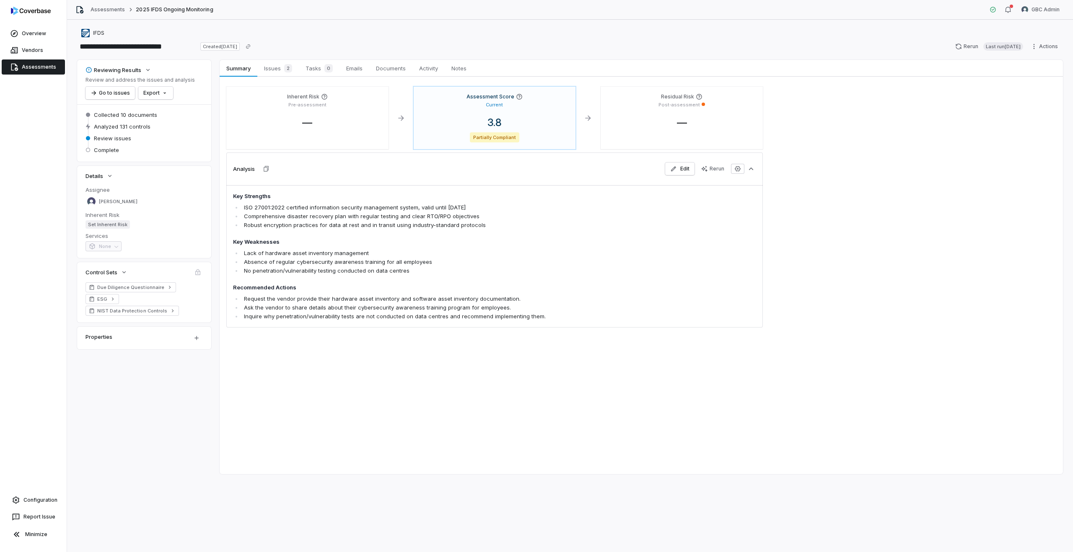
click at [43, 63] on link "Assessments" at bounding box center [33, 66] width 63 height 15
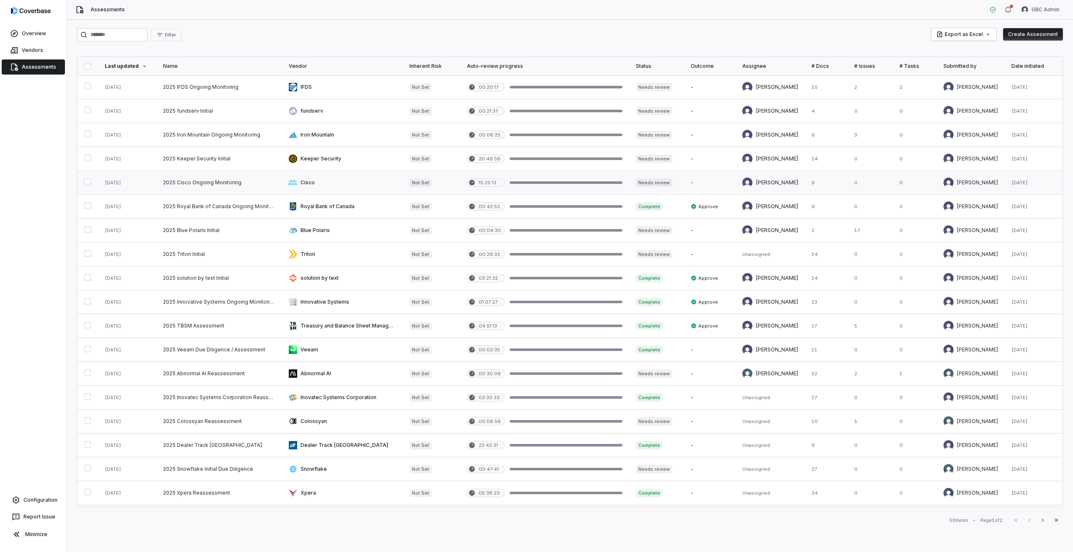
click at [322, 186] on link at bounding box center [342, 182] width 121 height 23
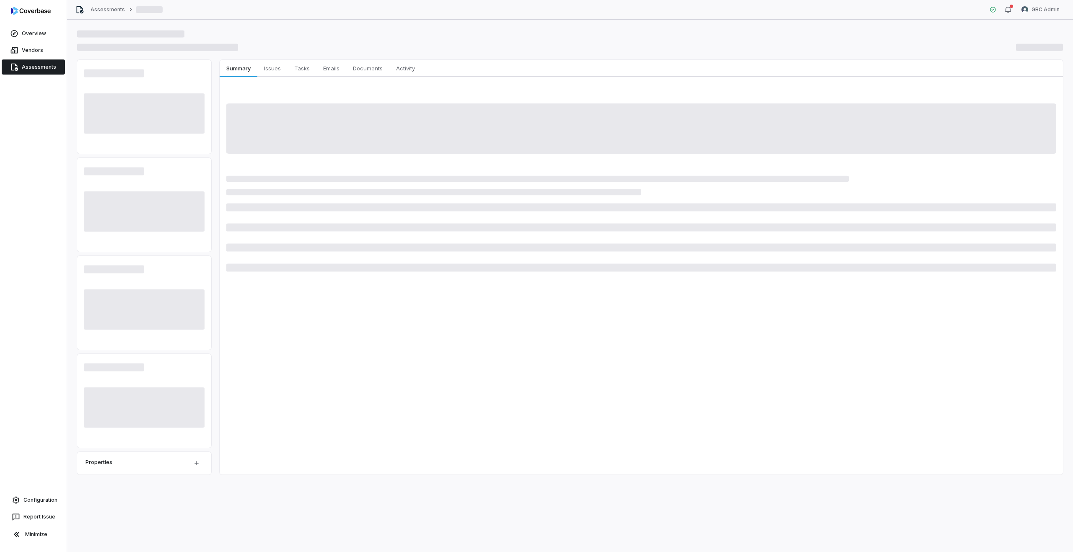
click at [44, 65] on link "Assessments" at bounding box center [33, 66] width 63 height 15
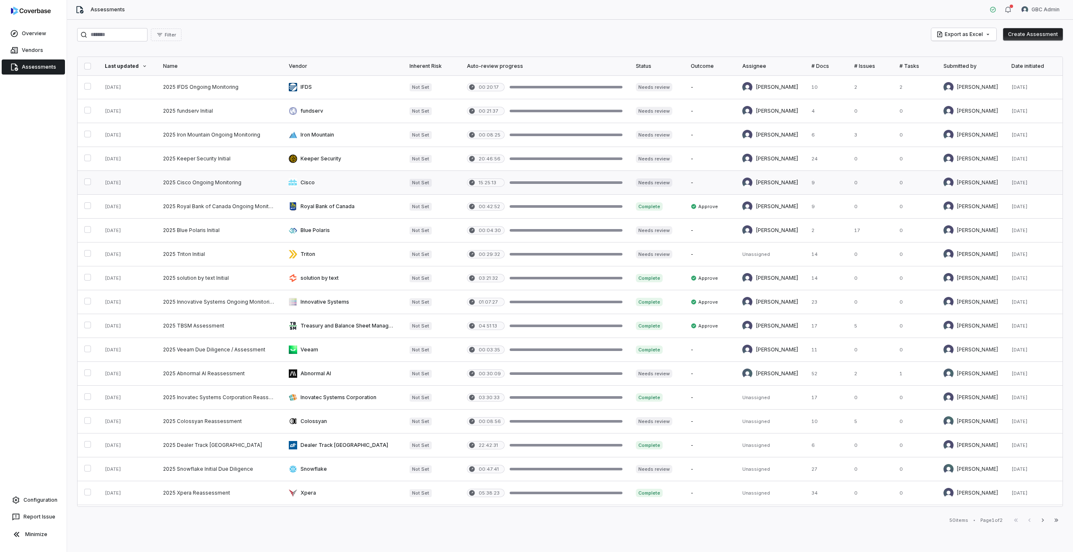
click at [332, 179] on link at bounding box center [342, 182] width 121 height 23
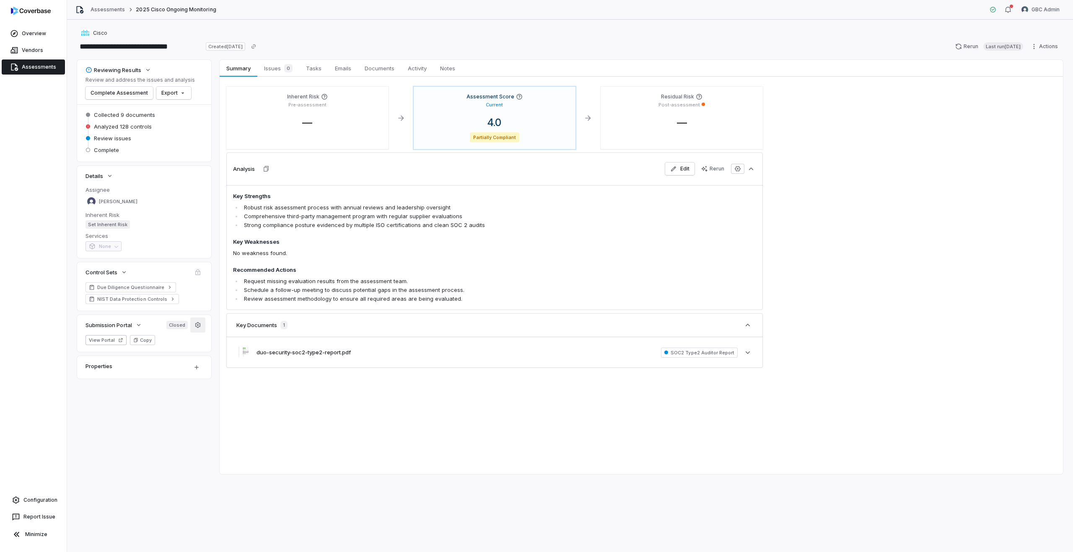
click at [198, 326] on icon "button" at bounding box center [197, 325] width 7 height 7
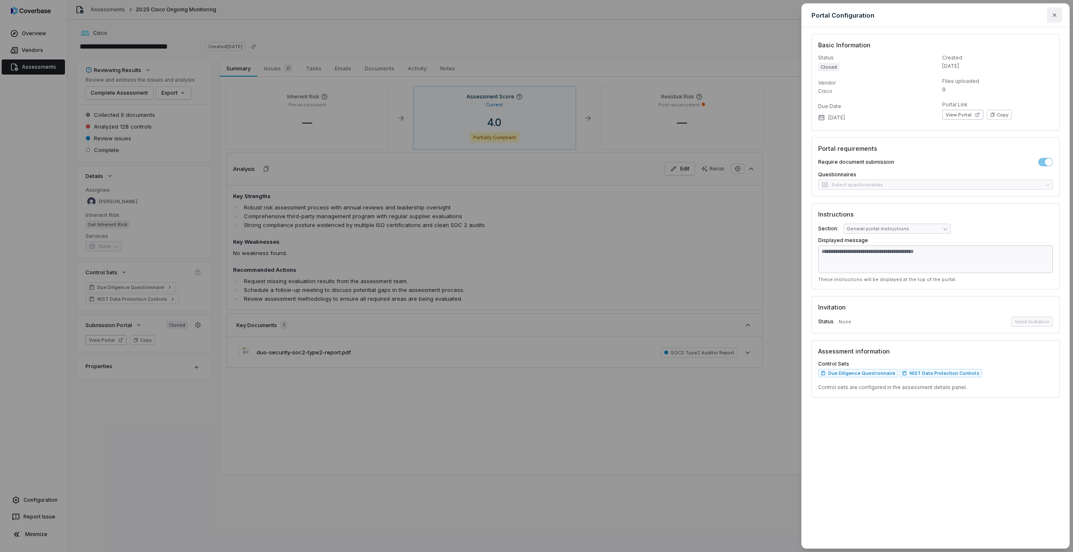
click at [1058, 15] on button "button" at bounding box center [1054, 15] width 15 height 15
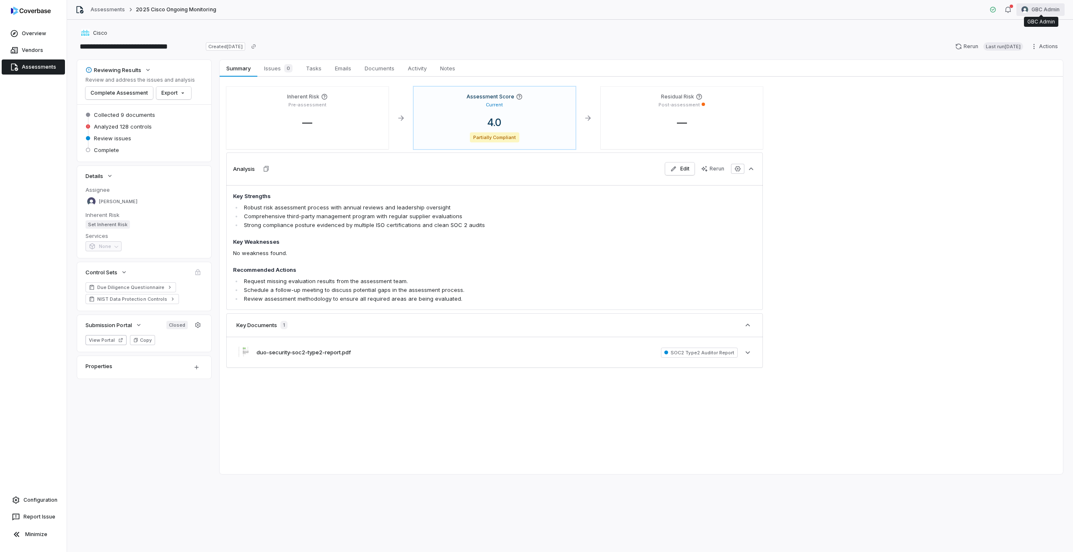
click at [1032, 11] on html "**********" at bounding box center [536, 276] width 1073 height 552
click at [1025, 78] on div "Log out" at bounding box center [1029, 76] width 64 height 13
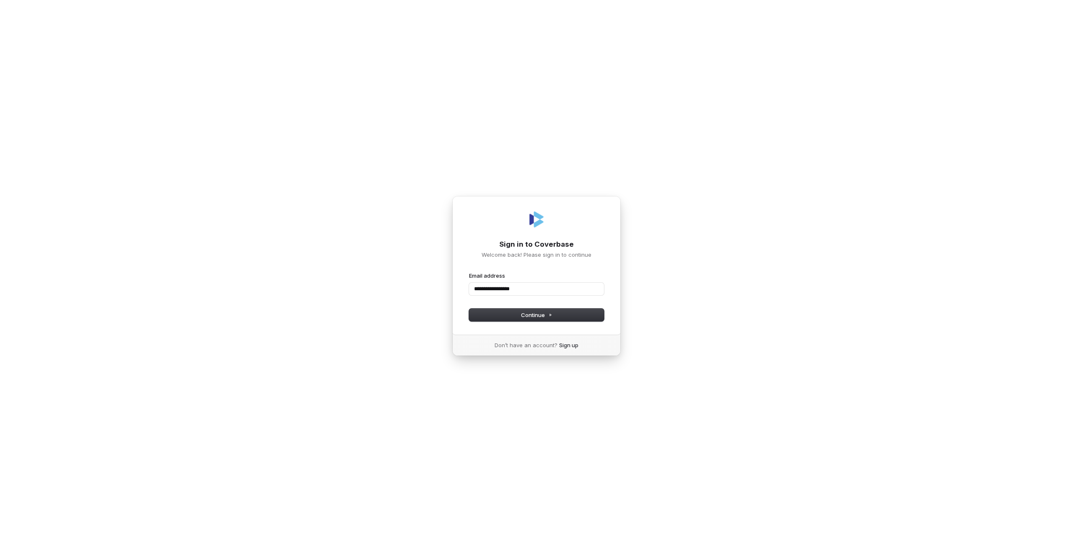
type input "**********"
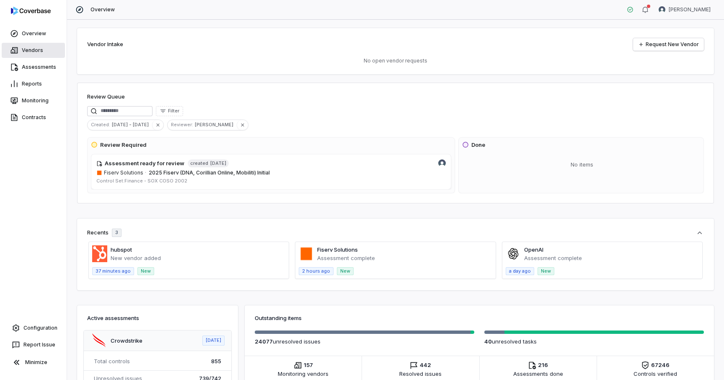
click at [11, 51] on icon at bounding box center [14, 50] width 8 height 8
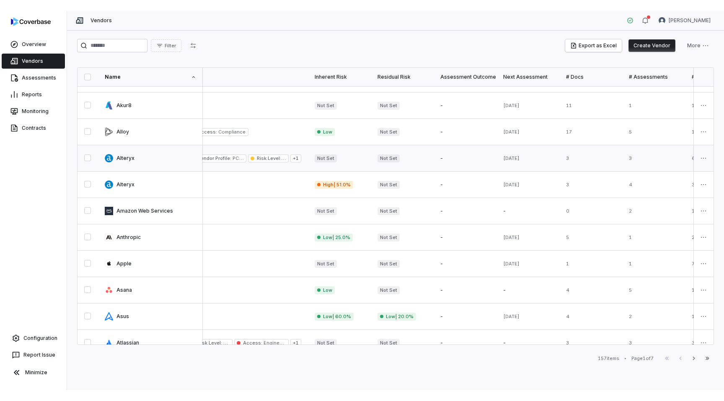
scroll to position [205, 0]
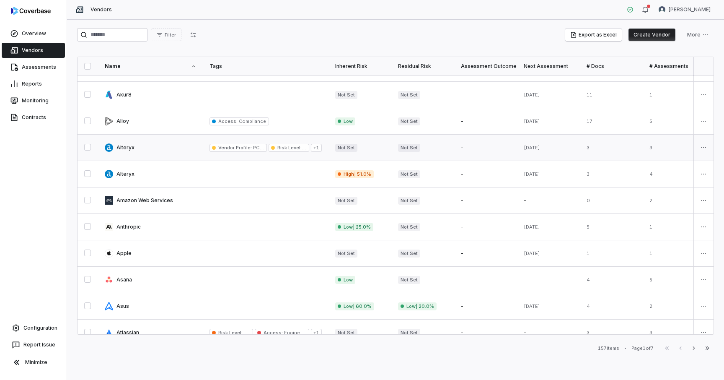
click at [143, 153] on link at bounding box center [150, 147] width 105 height 26
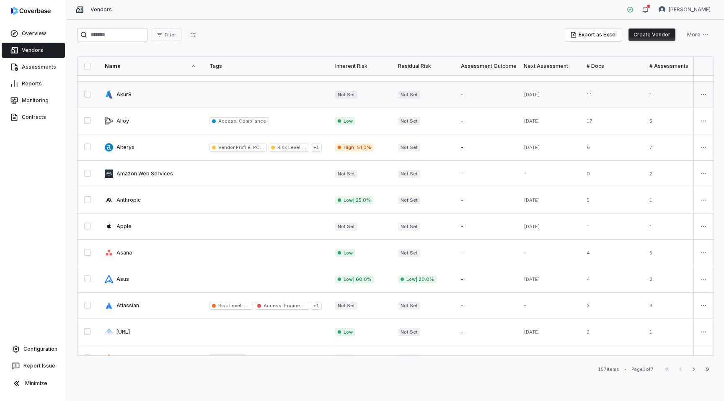
scroll to position [0, 0]
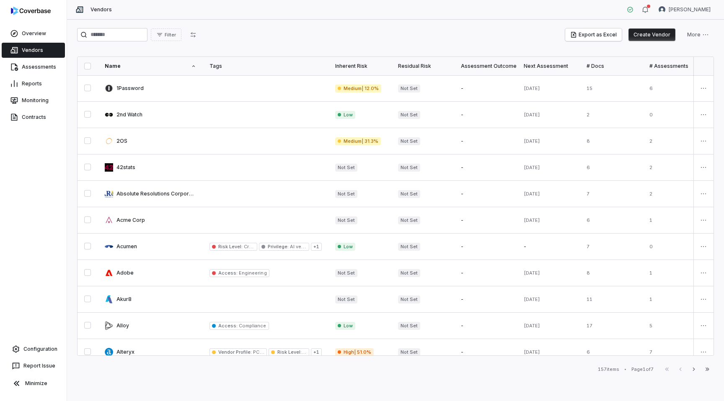
click at [29, 52] on link "Vendors" at bounding box center [33, 50] width 63 height 15
click at [27, 354] on link "Configuration" at bounding box center [33, 349] width 60 height 15
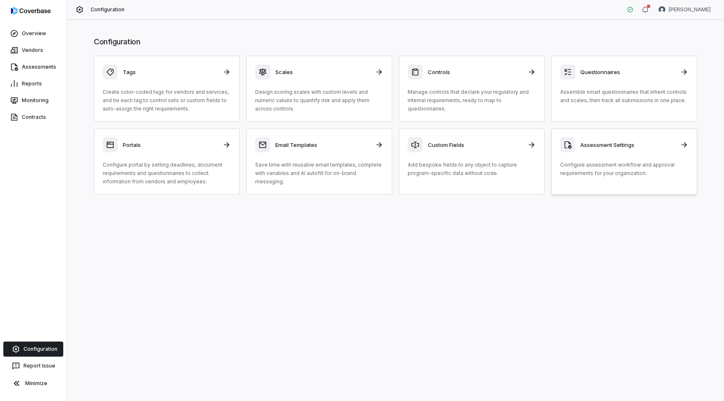
click at [607, 155] on div "Assessment Settings Configure assessment workflow and approval requirements for…" at bounding box center [624, 157] width 128 height 40
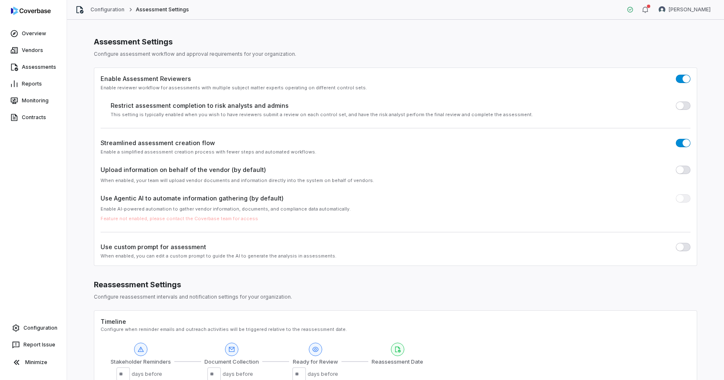
click at [683, 247] on span "button" at bounding box center [680, 247] width 8 height 8
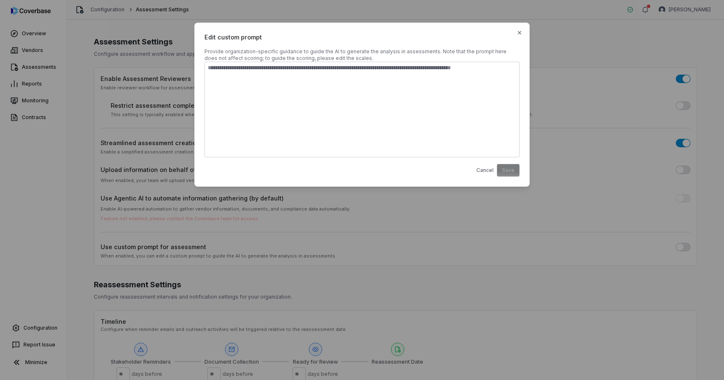
click at [321, 93] on textarea at bounding box center [361, 110] width 315 height 96
click at [520, 33] on icon "button" at bounding box center [519, 32] width 3 height 3
type textarea "*"
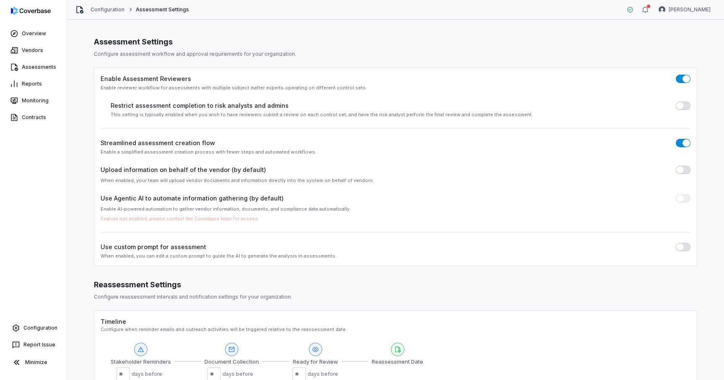
click at [317, 379] on div "** days before" at bounding box center [315, 373] width 46 height 13
click at [360, 379] on div "Stakeholder Reminders ** days before Document Collection ** days before Ready f…" at bounding box center [267, 361] width 313 height 39
click at [23, 317] on div "Overview Vendors Assessments Reports Monitoring Contracts Configuration Report …" at bounding box center [33, 190] width 67 height 380
click at [30, 330] on link "Configuration" at bounding box center [33, 327] width 60 height 15
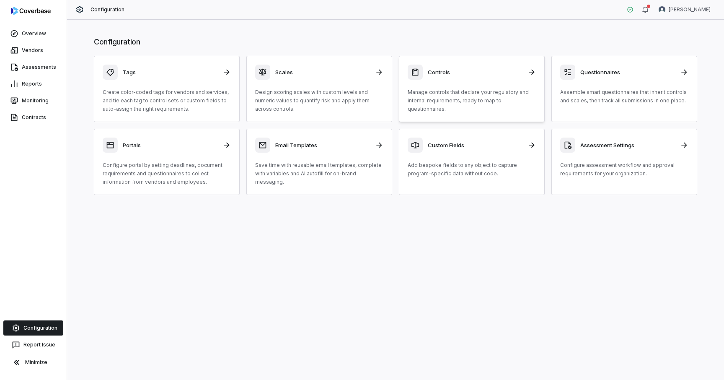
click at [485, 92] on p "Manage controls that declare your regulatory and internal requirements, ready t…" at bounding box center [472, 100] width 128 height 25
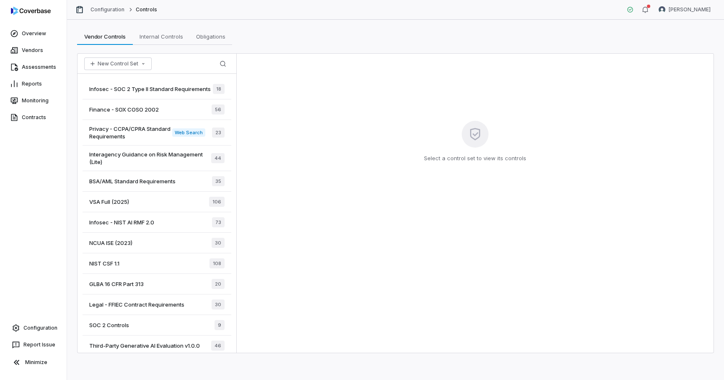
click at [184, 96] on div "Infosec - SOC 2 Type II Standard Requirements 18" at bounding box center [157, 89] width 149 height 21
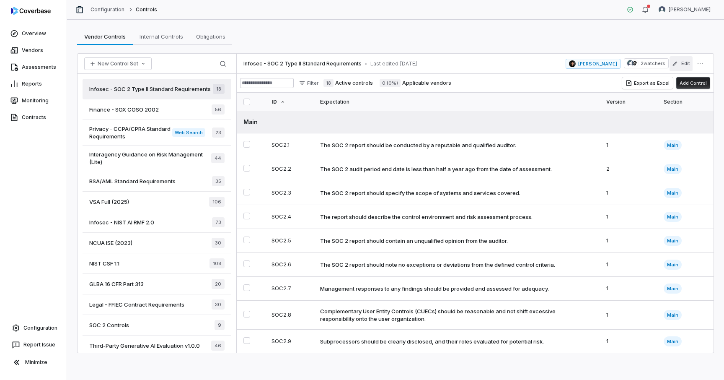
click at [688, 64] on button "Edit" at bounding box center [681, 63] width 23 height 15
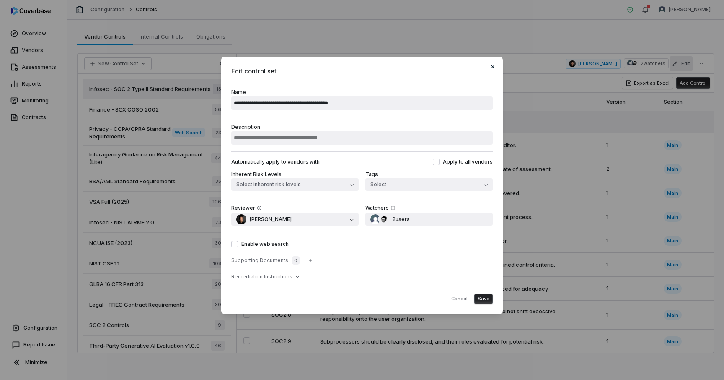
click at [494, 67] on icon "button" at bounding box center [492, 66] width 3 height 3
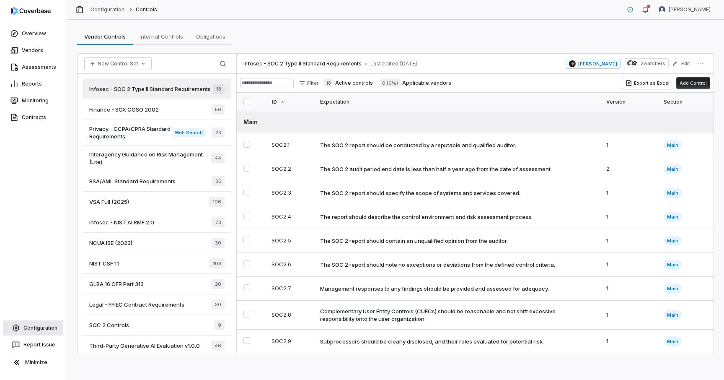
click at [24, 327] on link "Configuration" at bounding box center [33, 327] width 60 height 15
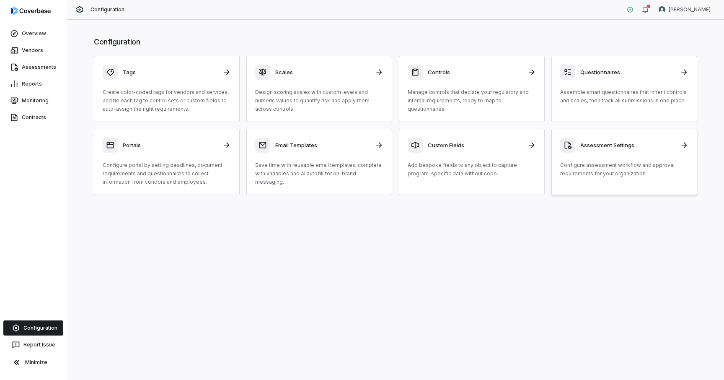
click at [623, 150] on div "Assessment Settings" at bounding box center [624, 144] width 128 height 15
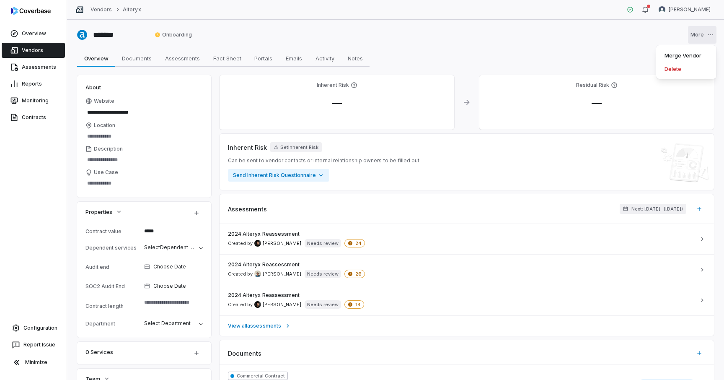
click at [704, 33] on html "**********" at bounding box center [362, 190] width 724 height 380
click at [675, 55] on div "Merge Vendor" at bounding box center [686, 55] width 54 height 13
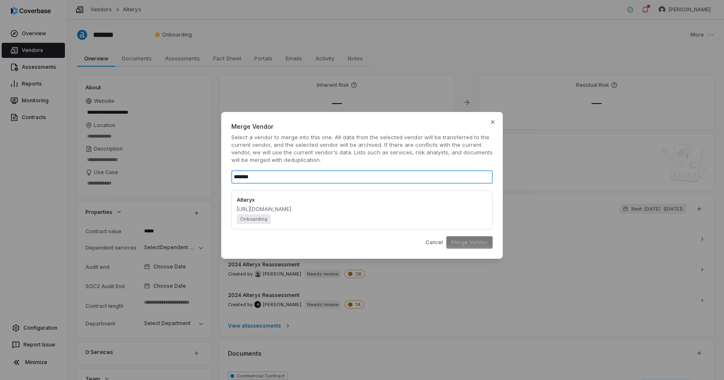
click at [257, 178] on input "*******" at bounding box center [361, 176] width 261 height 13
click at [298, 204] on div "Alteryx [URL][DOMAIN_NAME] Onboarding" at bounding box center [362, 210] width 251 height 28
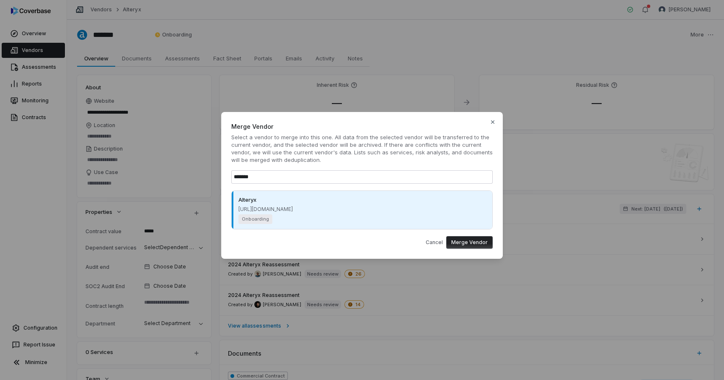
click at [475, 245] on button "Merge Vendor" at bounding box center [469, 242] width 47 height 13
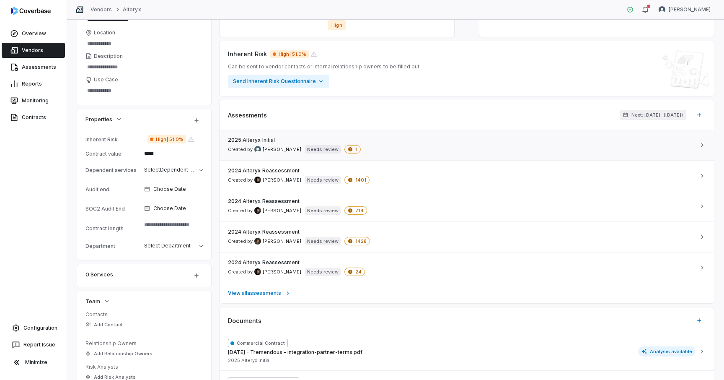
scroll to position [91, 0]
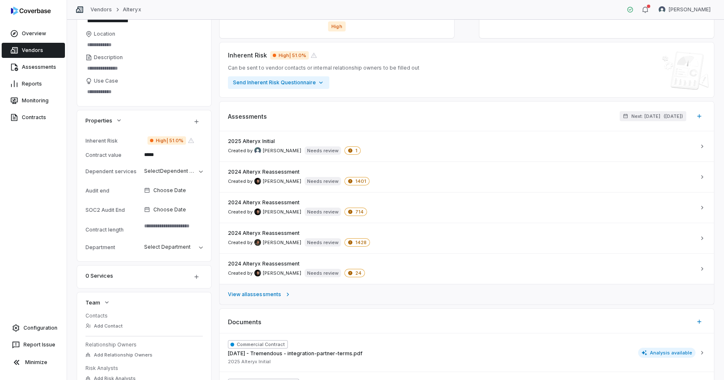
click at [255, 293] on span "View all assessments" at bounding box center [254, 294] width 53 height 7
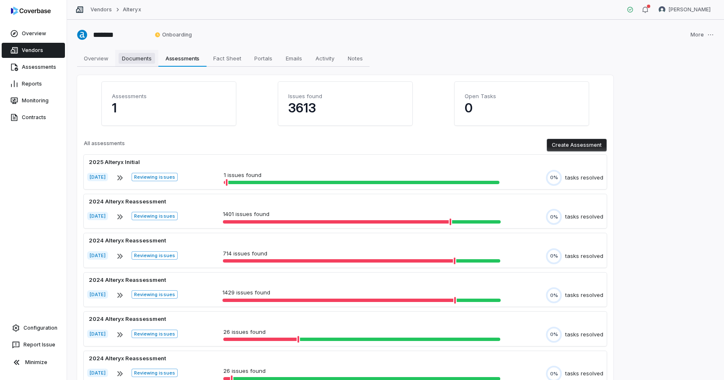
click at [131, 59] on span "Documents" at bounding box center [137, 58] width 36 height 11
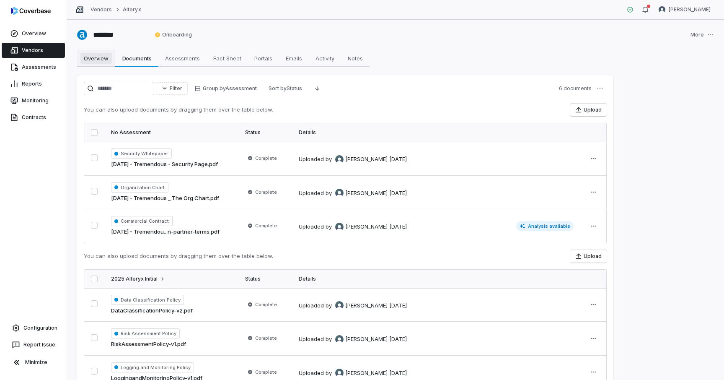
click at [88, 57] on span "Overview" at bounding box center [95, 58] width 31 height 11
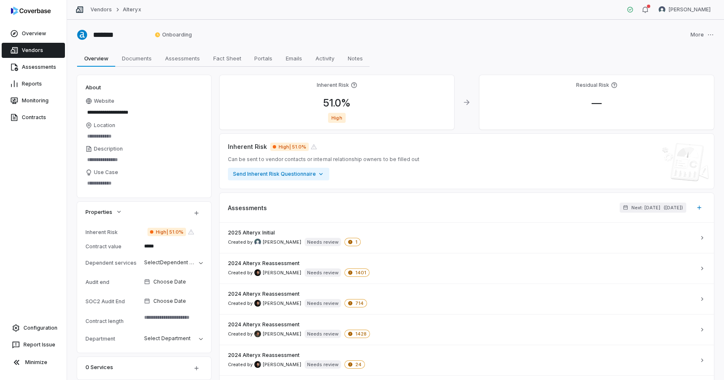
type textarea "*"
click at [103, 12] on link "Vendors" at bounding box center [101, 9] width 21 height 7
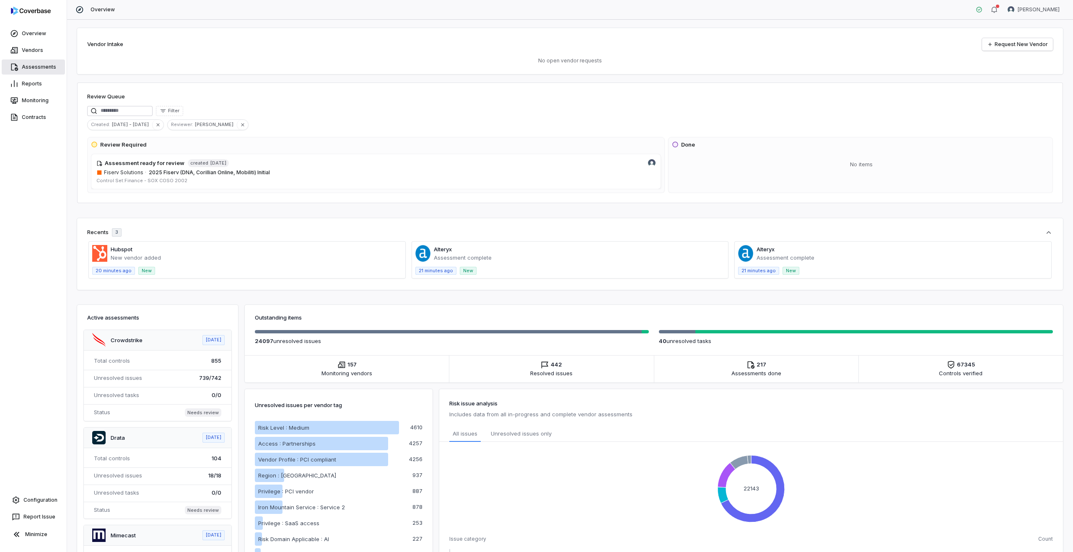
click at [35, 68] on link "Assessments" at bounding box center [33, 66] width 63 height 15
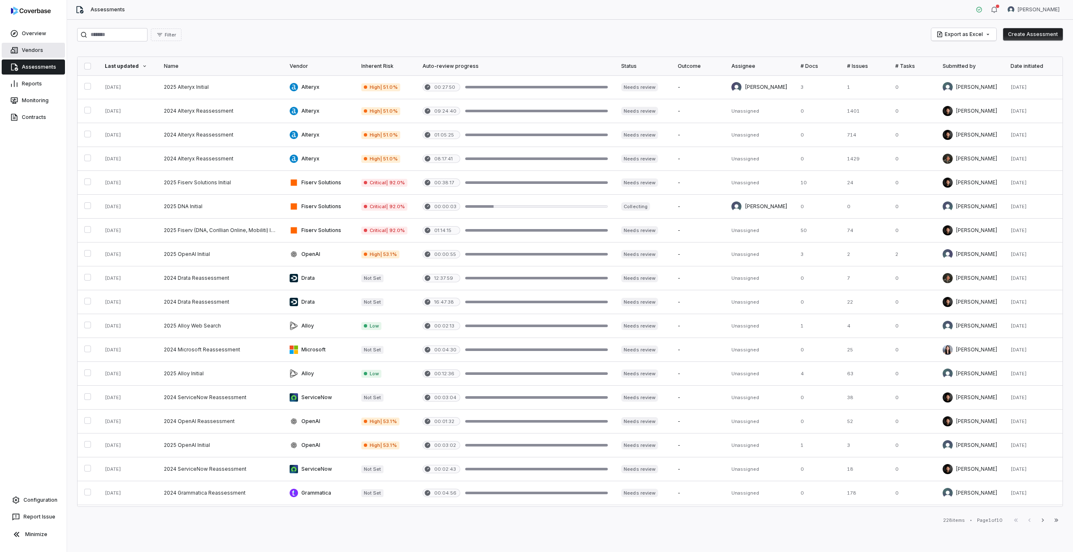
click at [26, 48] on link "Vendors" at bounding box center [33, 50] width 63 height 15
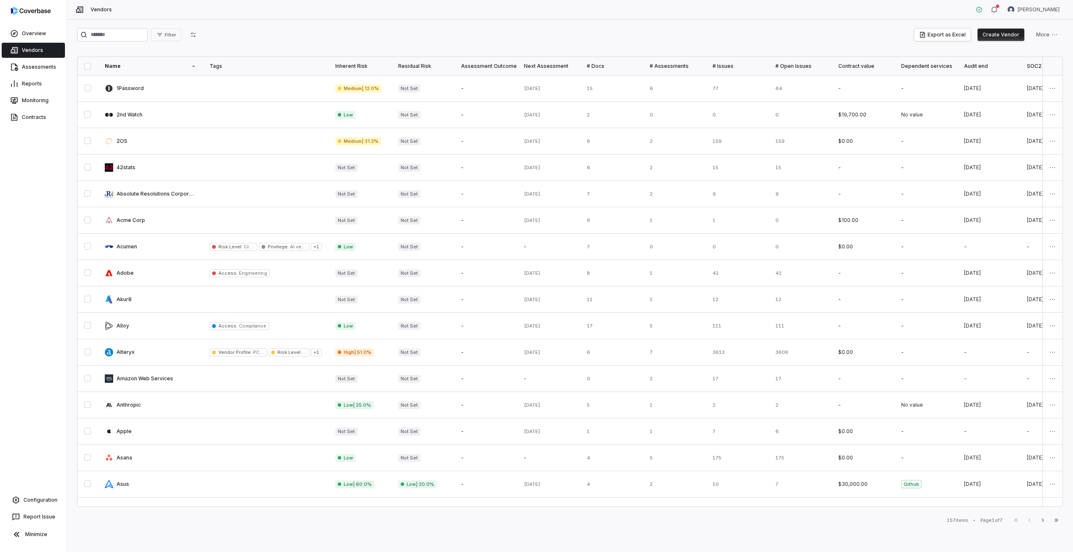
click at [1003, 34] on button "Create Vendor" at bounding box center [1000, 34] width 47 height 13
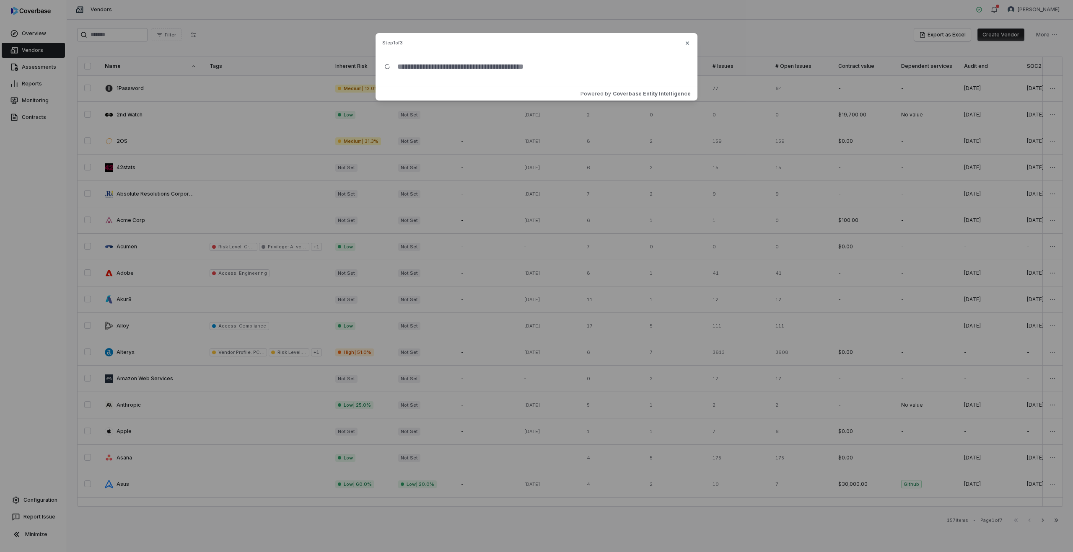
type input "*"
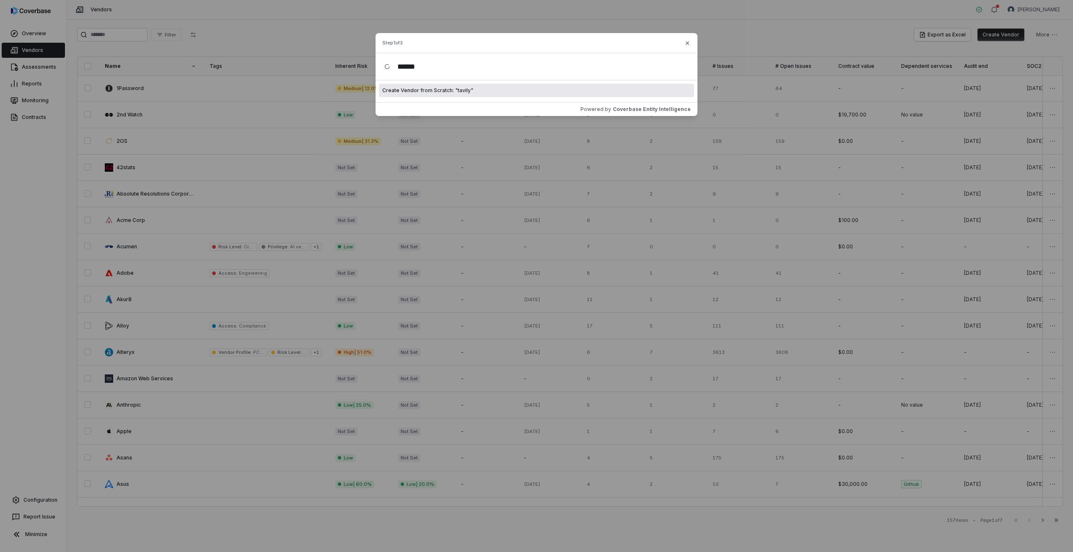
type input "******"
click at [515, 93] on div "Create Vendor from Scratch: " tavily "" at bounding box center [536, 90] width 315 height 13
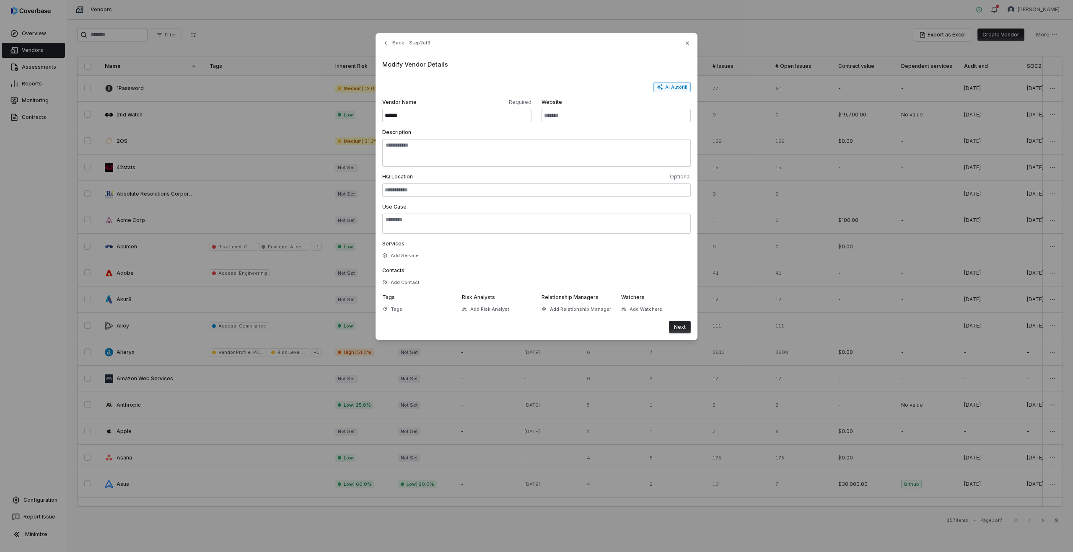
click at [672, 90] on button "AI Autofill" at bounding box center [671, 87] width 37 height 10
